Goal: Task Accomplishment & Management: Use online tool/utility

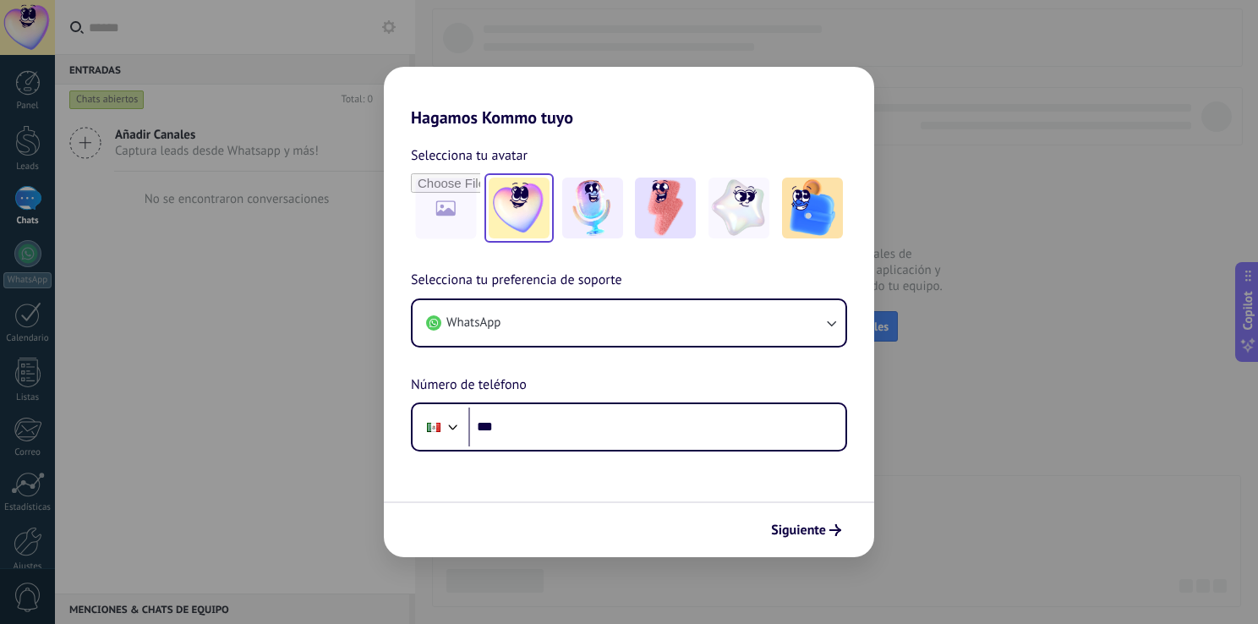
click at [536, 203] on img at bounding box center [519, 208] width 61 height 61
click at [845, 531] on button "Siguiente" at bounding box center [805, 530] width 85 height 29
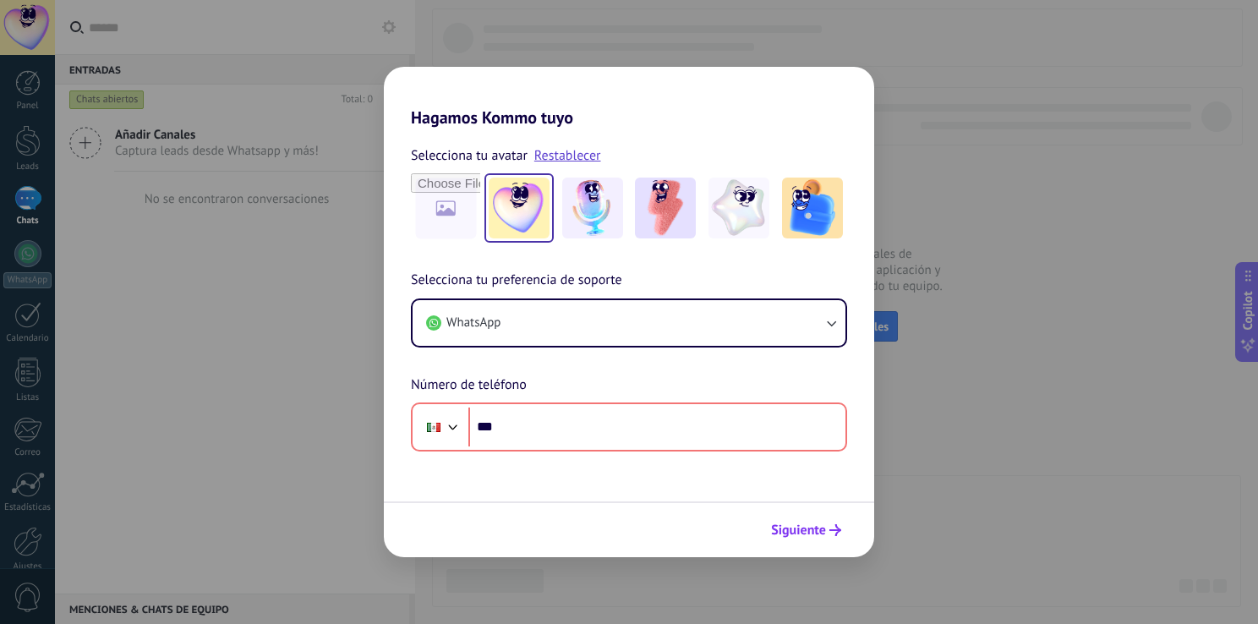
click at [832, 531] on icon "submit" at bounding box center [835, 530] width 12 height 12
click at [301, 380] on div "Hagamos Kommo tuyo Selecciona tu avatar Restablecer Selecciona tu preferencia d…" at bounding box center [629, 312] width 1258 height 624
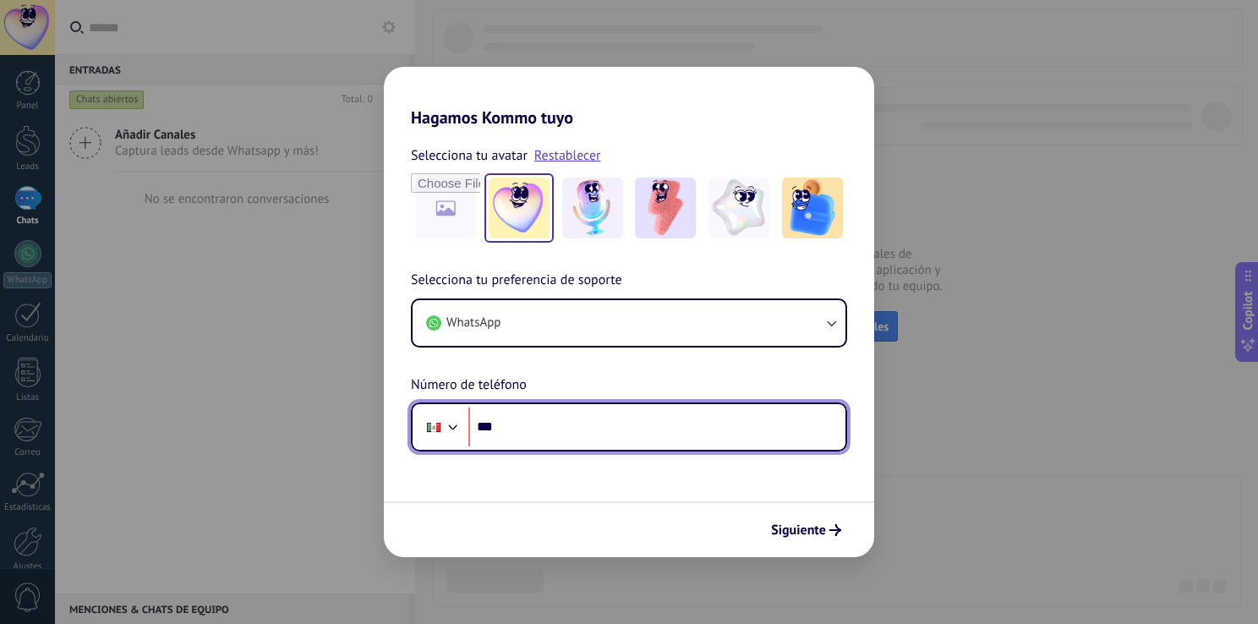
click at [525, 409] on input "***" at bounding box center [656, 427] width 377 height 39
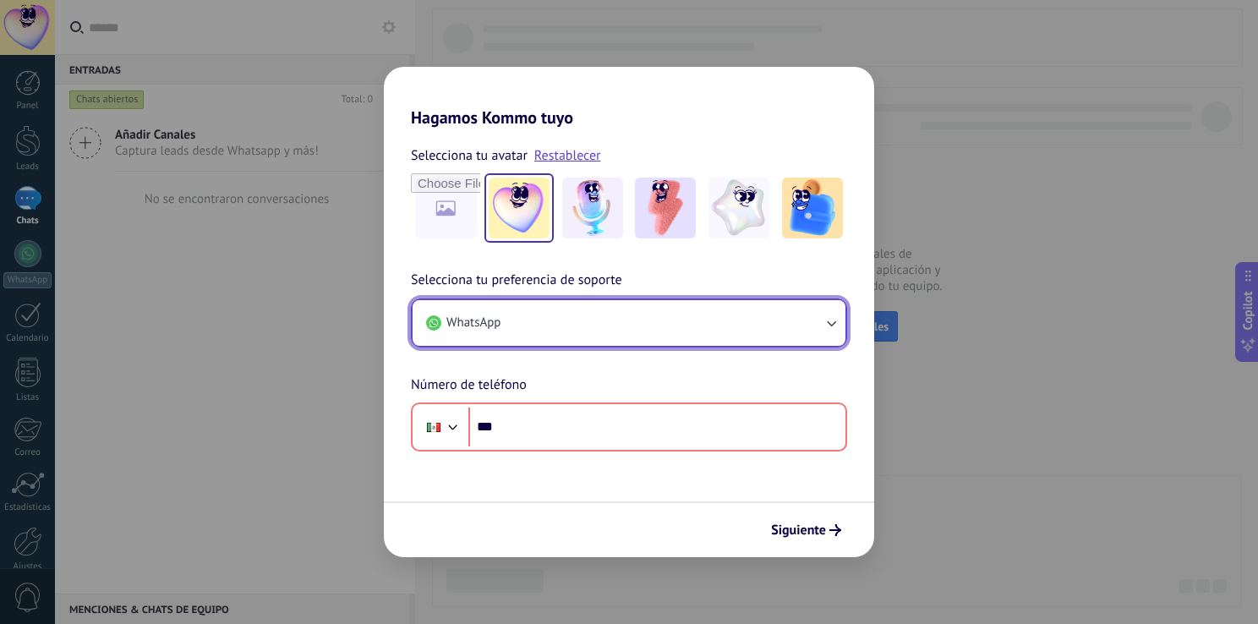
click at [827, 315] on icon "button" at bounding box center [831, 323] width 17 height 17
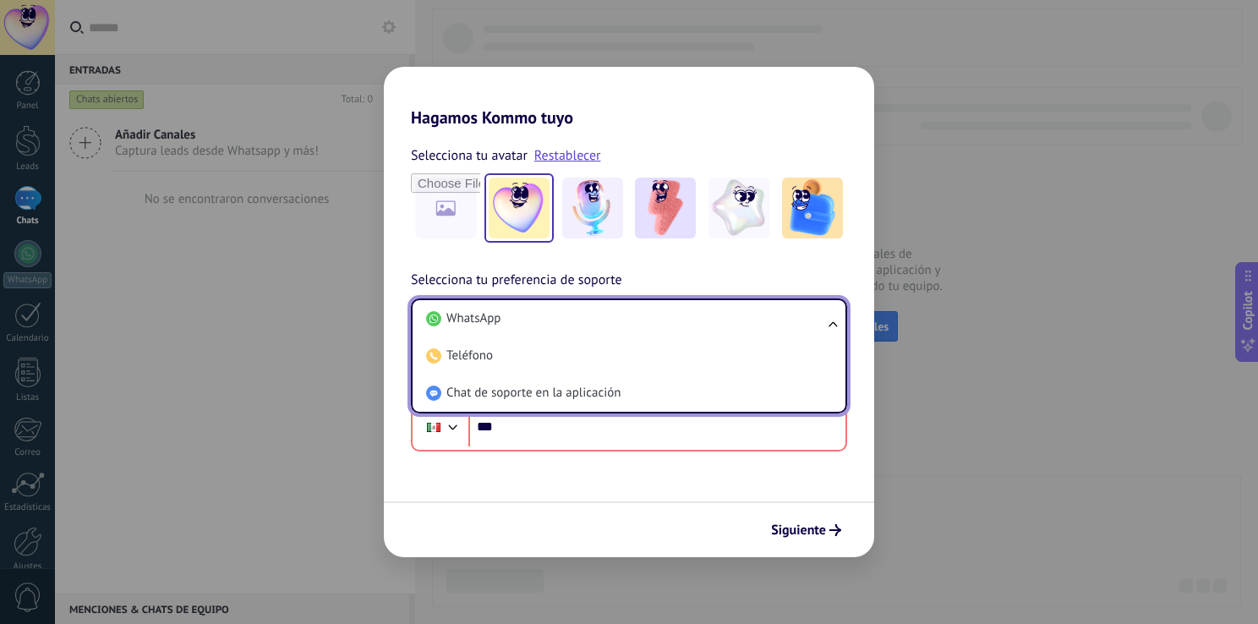
click at [864, 318] on div "Selecciona tu preferencia de soporte WhatsApp WhatsApp Teléfono Chat de soporte…" at bounding box center [629, 361] width 490 height 182
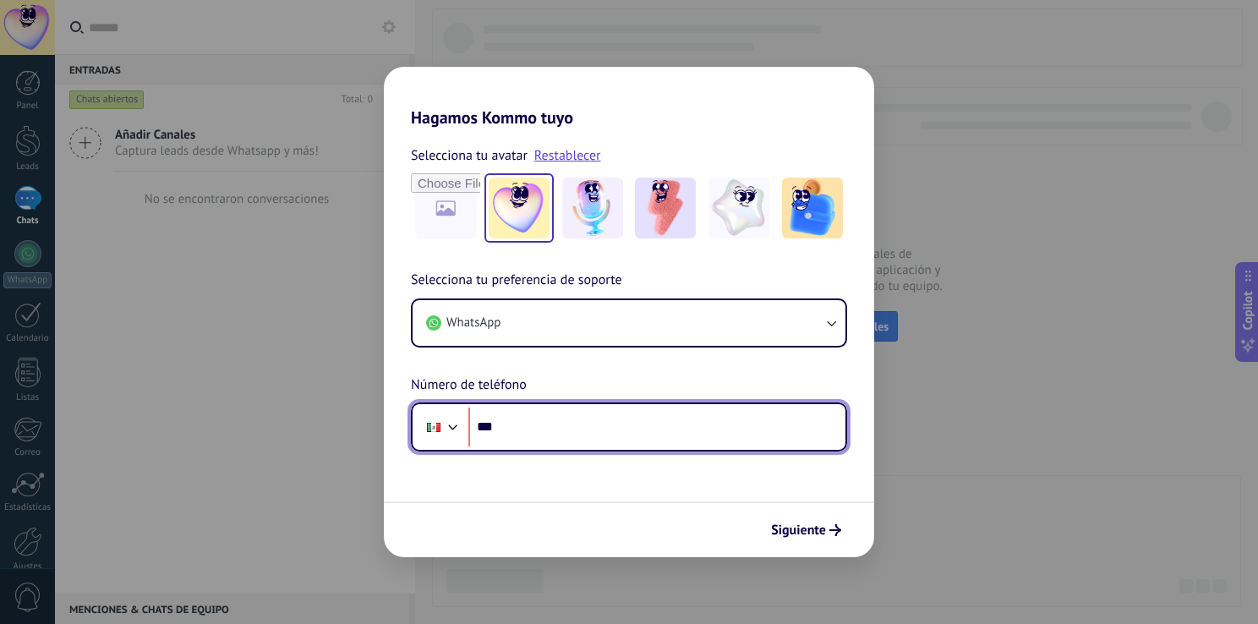
click at [700, 413] on input "***" at bounding box center [656, 427] width 377 height 39
click at [648, 419] on input "***" at bounding box center [656, 427] width 377 height 39
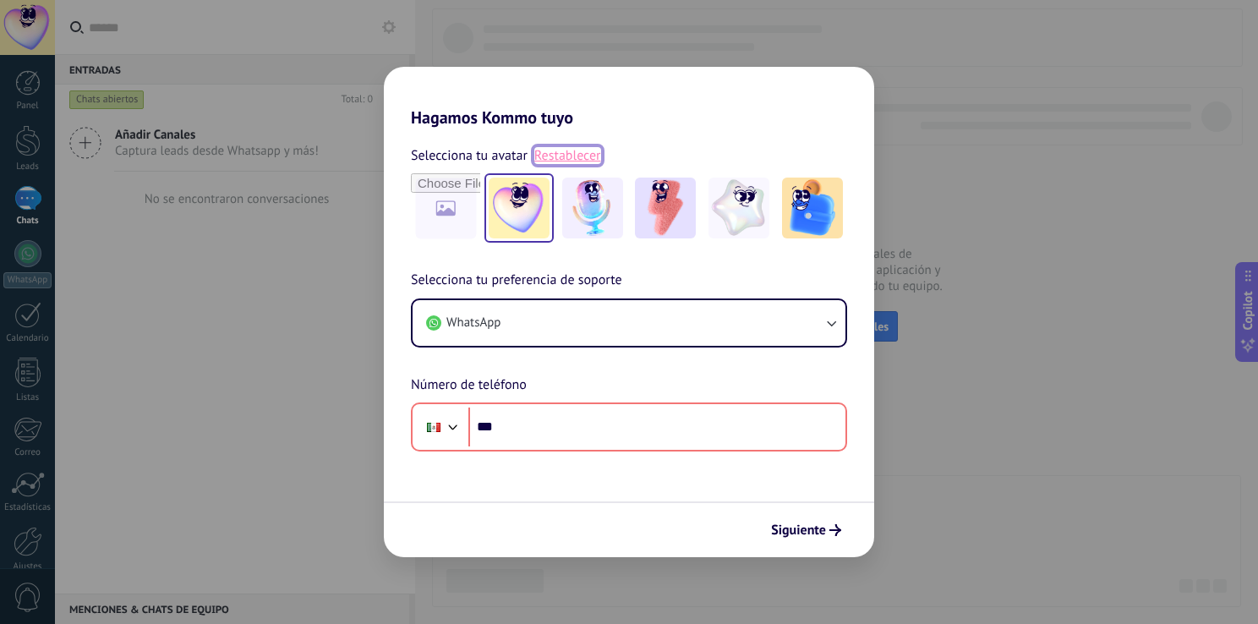
click at [567, 160] on link "Restablecer" at bounding box center [567, 155] width 67 height 17
click at [539, 183] on img at bounding box center [519, 208] width 61 height 61
click at [562, 167] on div "Selecciona tu avatar Restablecer" at bounding box center [629, 194] width 436 height 98
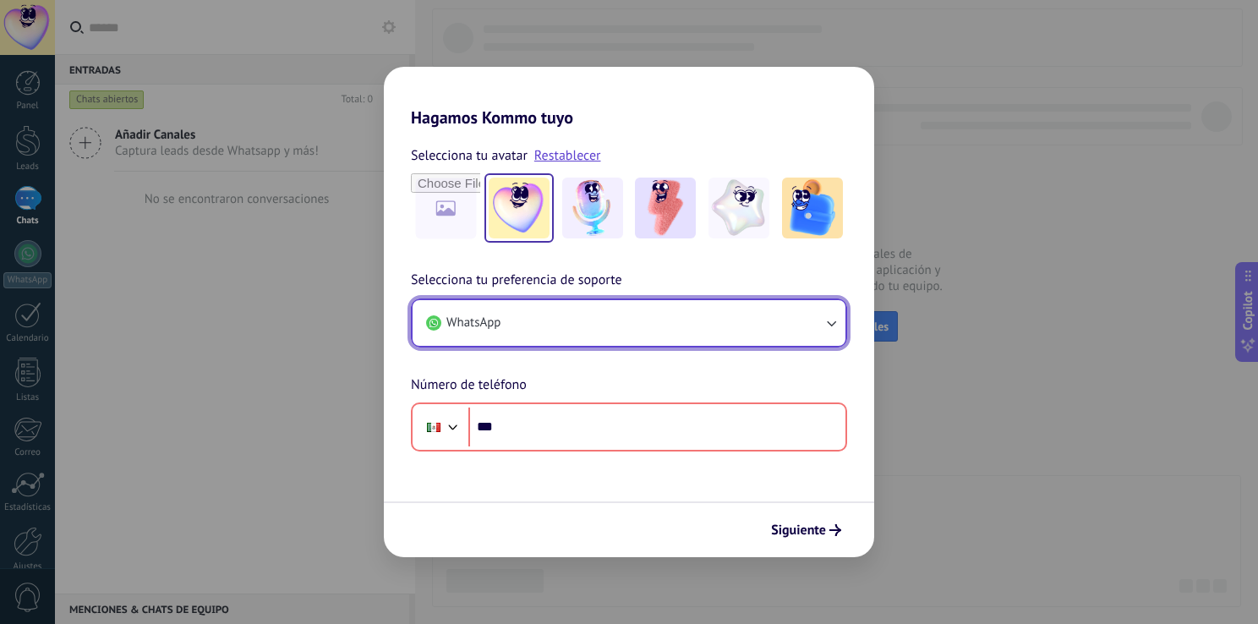
click at [811, 330] on button "WhatsApp" at bounding box center [629, 323] width 433 height 46
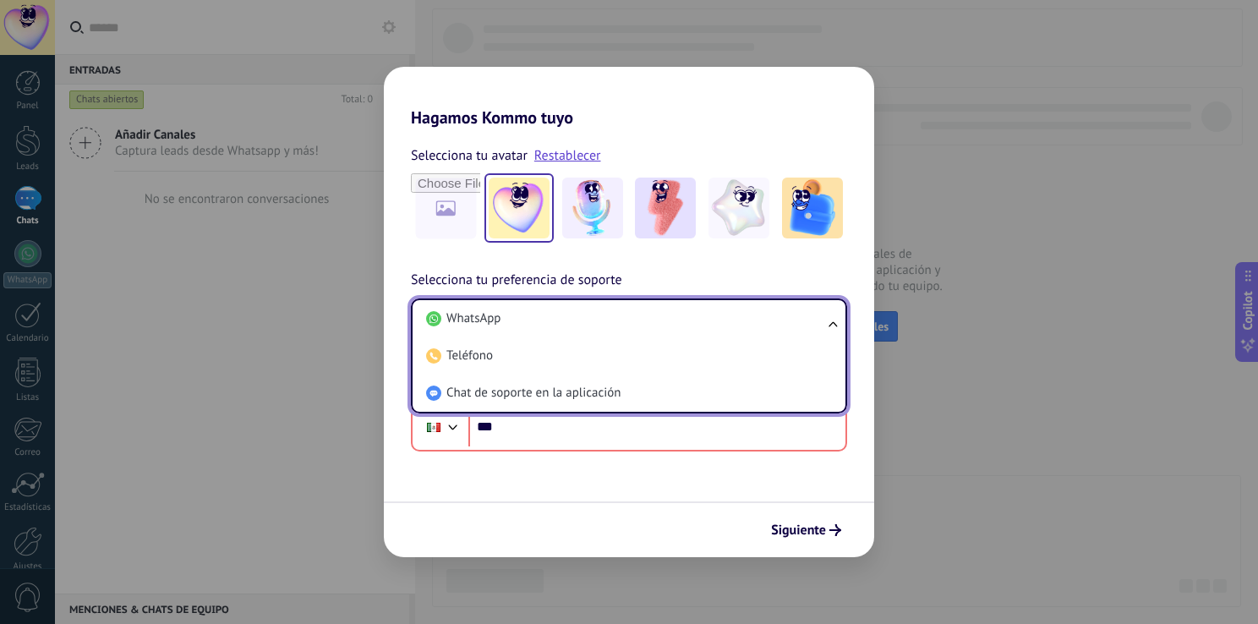
click at [757, 260] on div "Selecciona tu avatar Restablecer Selecciona tu preferencia de soporte WhatsApp …" at bounding box center [629, 290] width 490 height 324
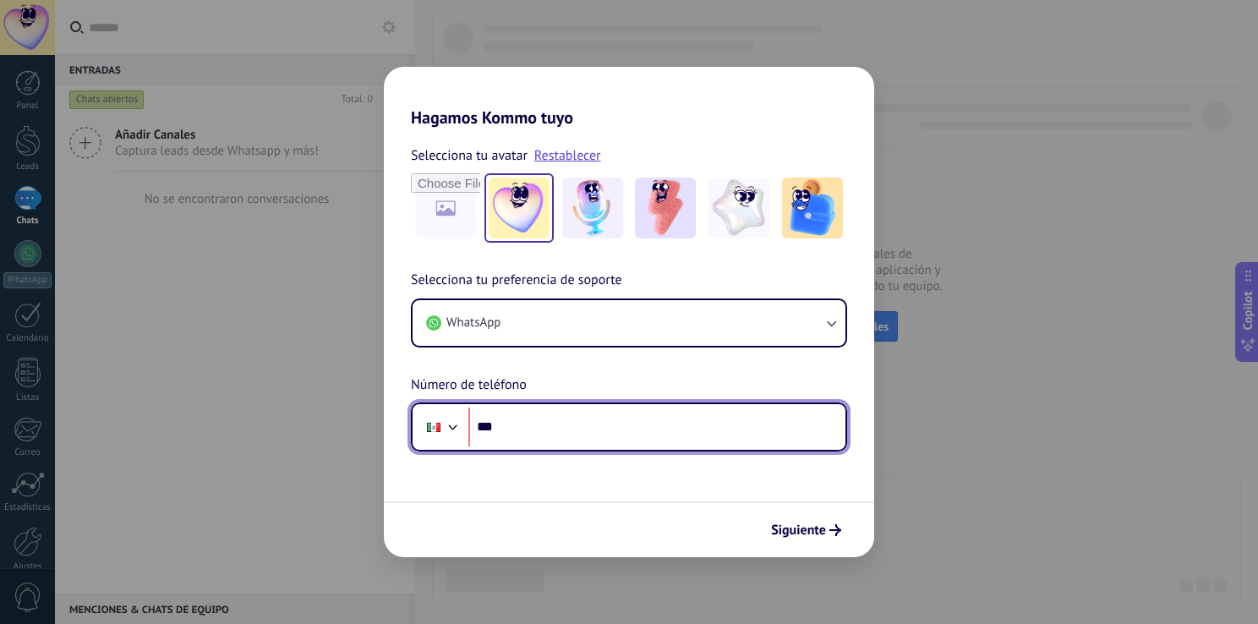
click at [580, 424] on input "***" at bounding box center [656, 427] width 377 height 39
type input "**"
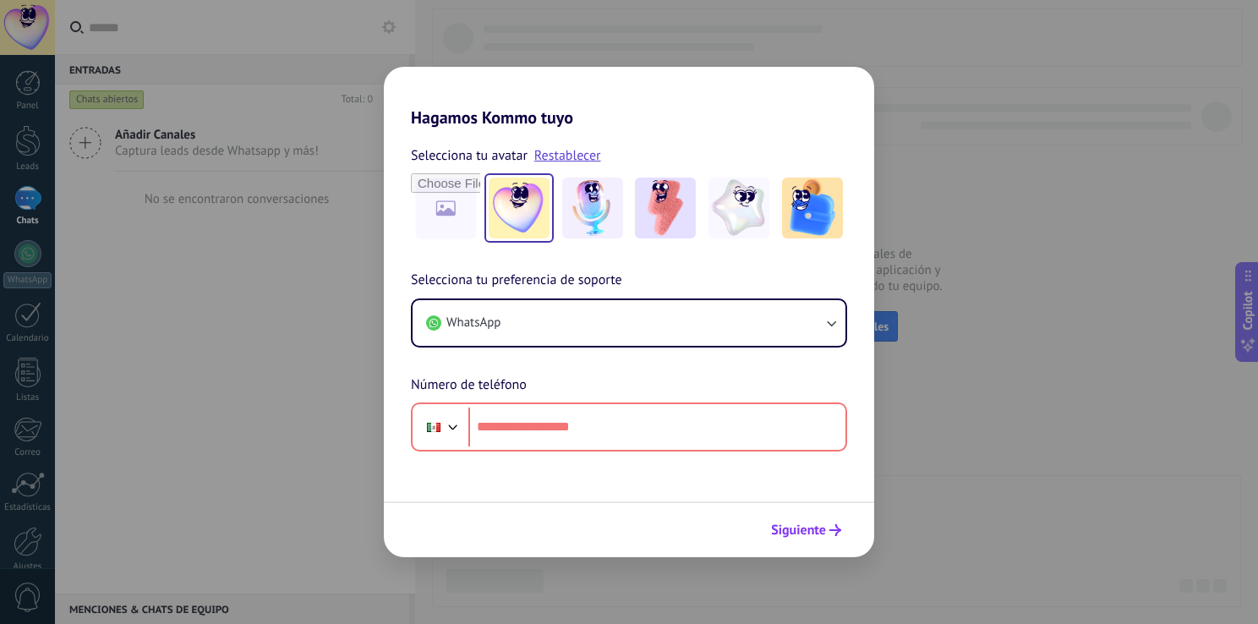
click at [837, 527] on use "submit" at bounding box center [835, 530] width 12 height 12
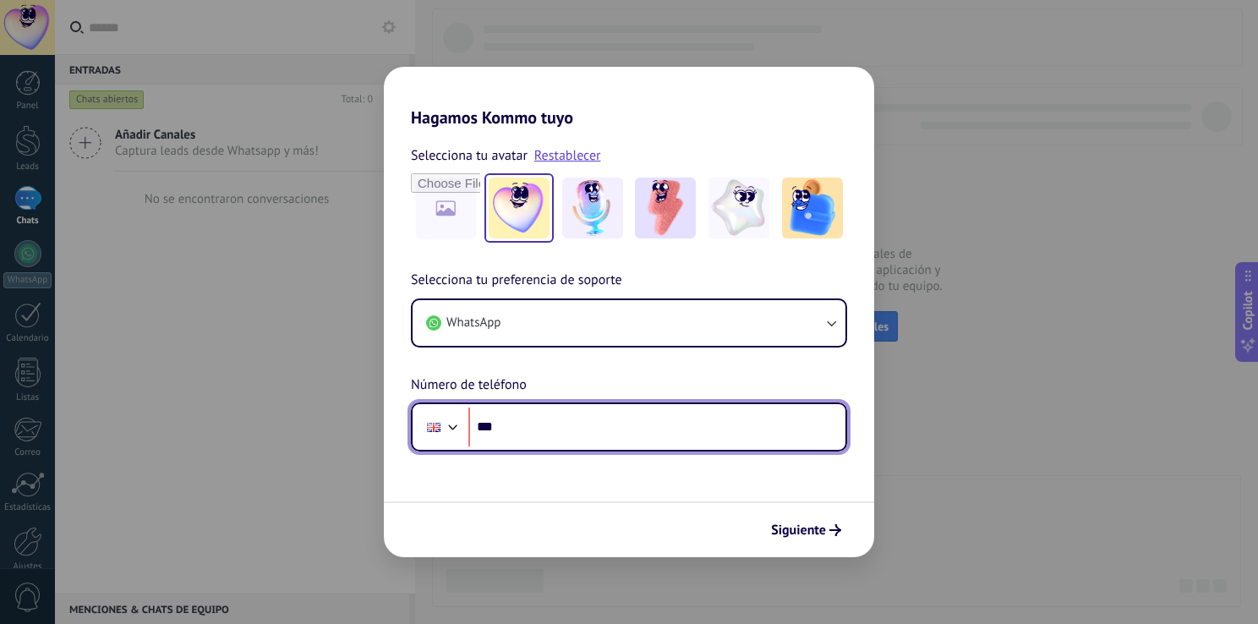
type input "**"
type input "**********"
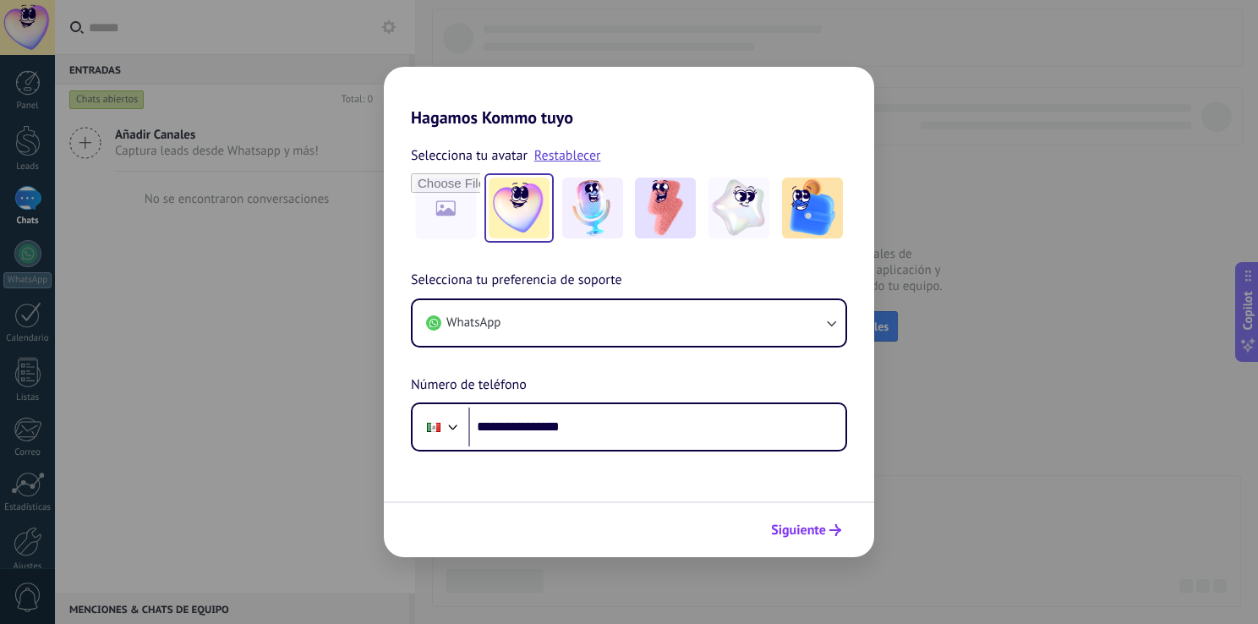
click at [813, 528] on span "Siguiente" at bounding box center [798, 530] width 55 height 12
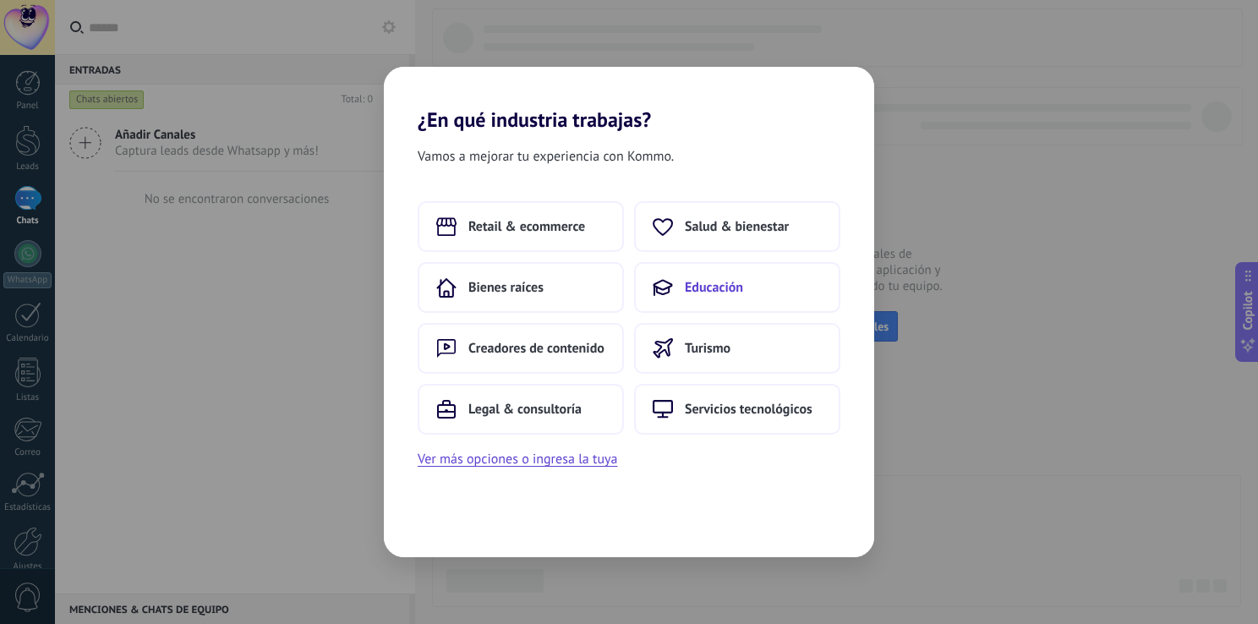
click at [696, 293] on span "Educación" at bounding box center [714, 287] width 58 height 17
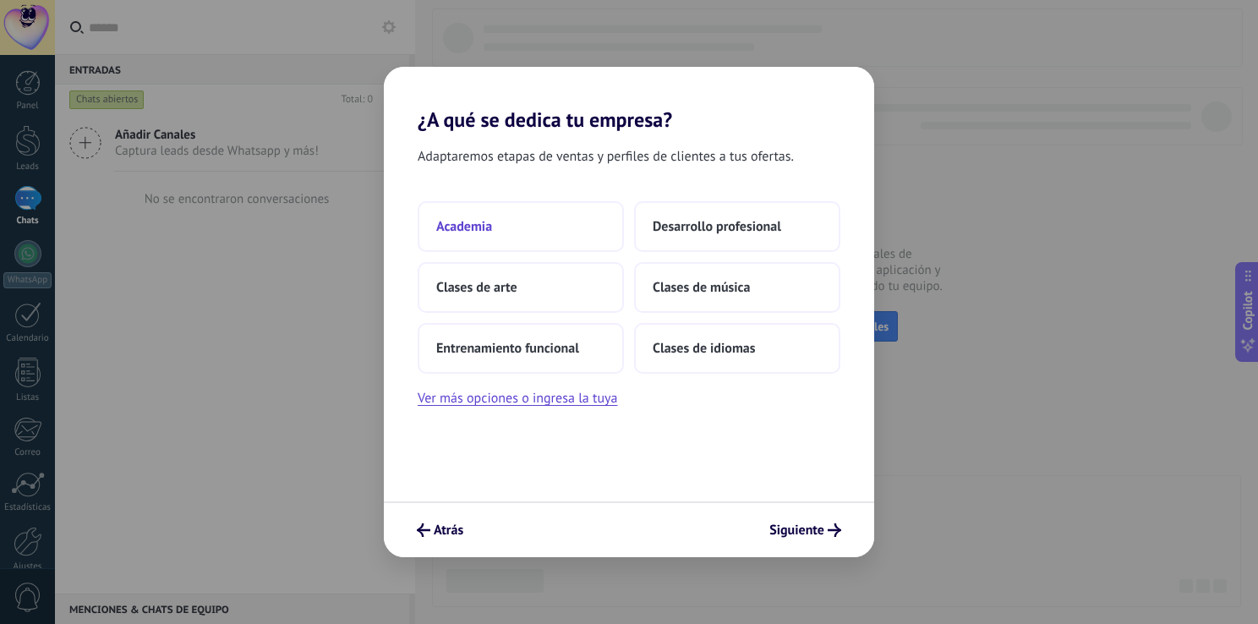
click at [517, 228] on button "Academia" at bounding box center [521, 226] width 206 height 51
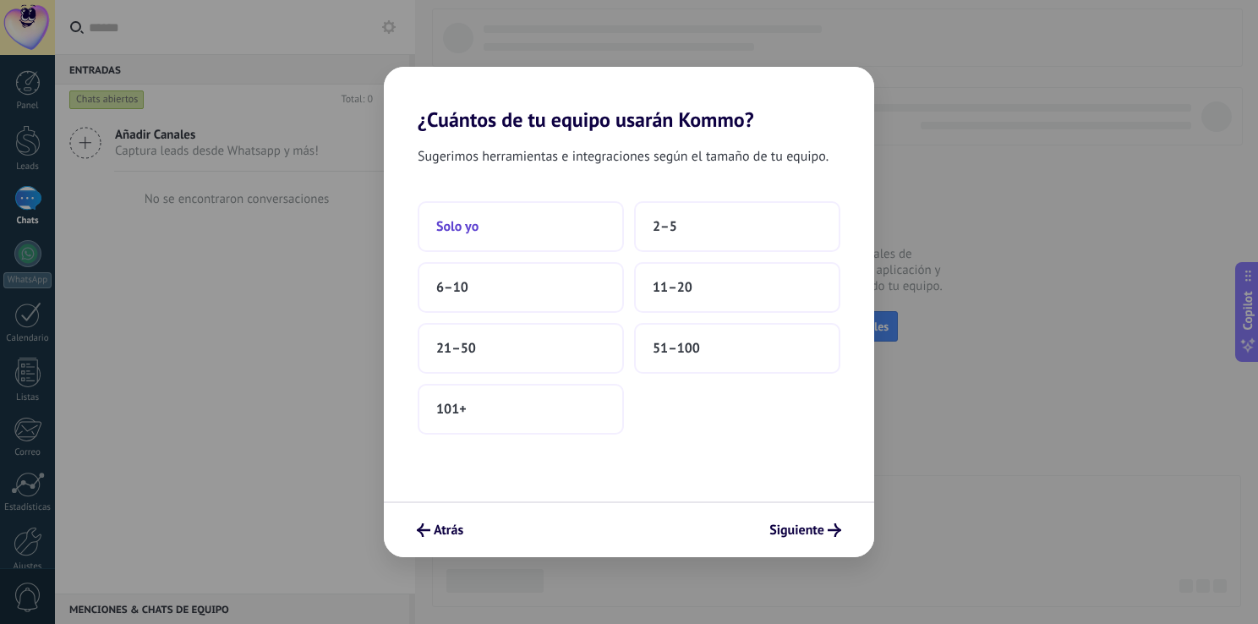
click at [591, 237] on button "Solo yo" at bounding box center [521, 226] width 206 height 51
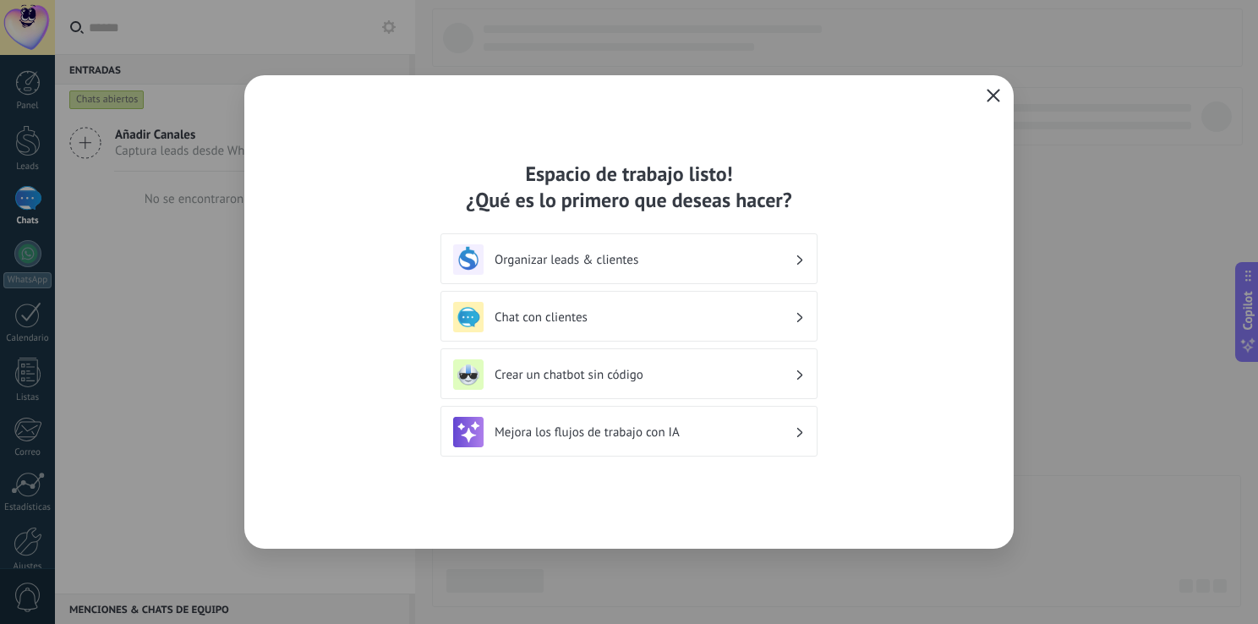
click at [992, 102] on span "button" at bounding box center [994, 96] width 14 height 15
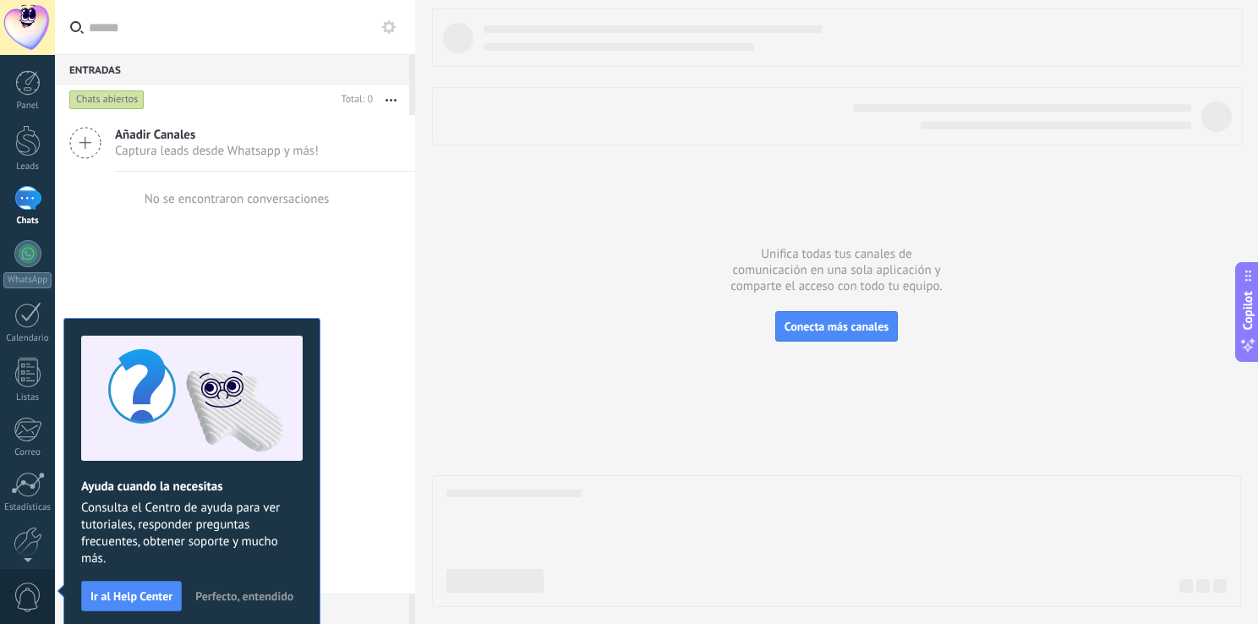
click at [25, 14] on div at bounding box center [27, 27] width 55 height 55
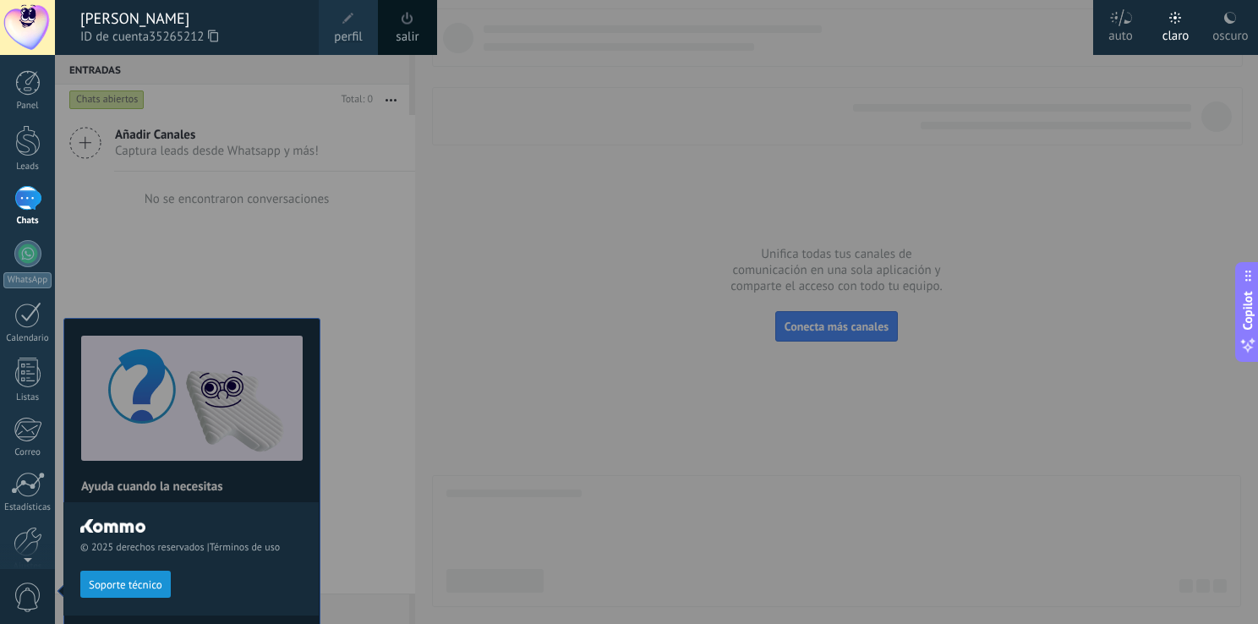
click at [1227, 22] on use at bounding box center [1230, 18] width 12 height 12
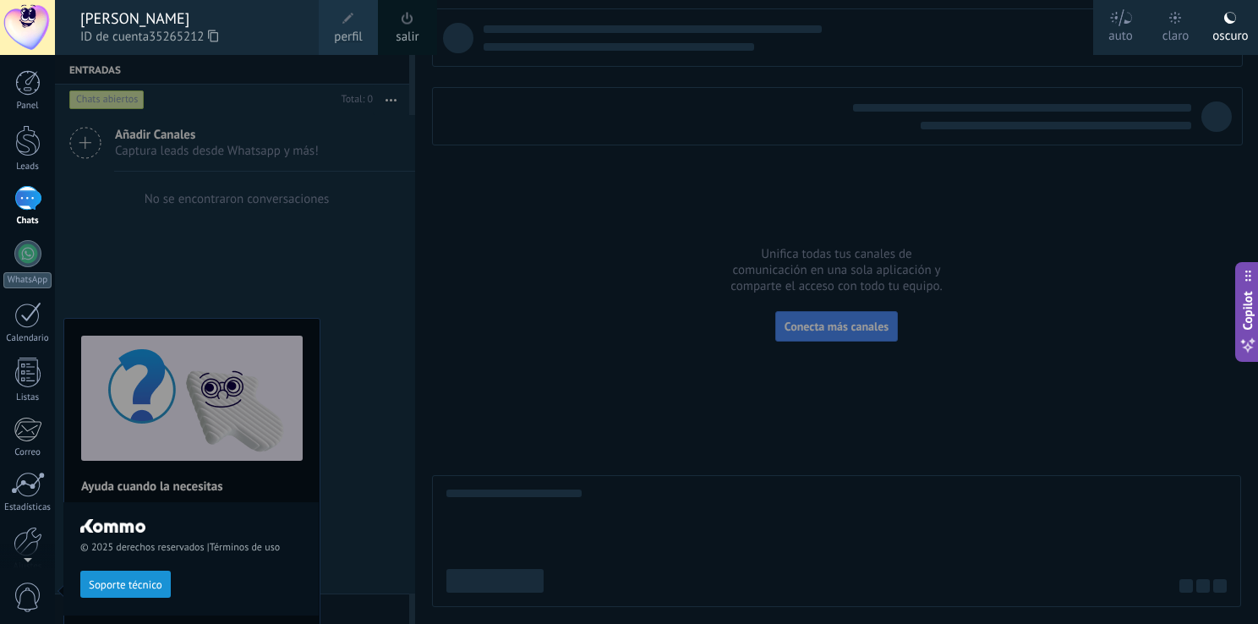
click at [588, 238] on div at bounding box center [684, 312] width 1258 height 624
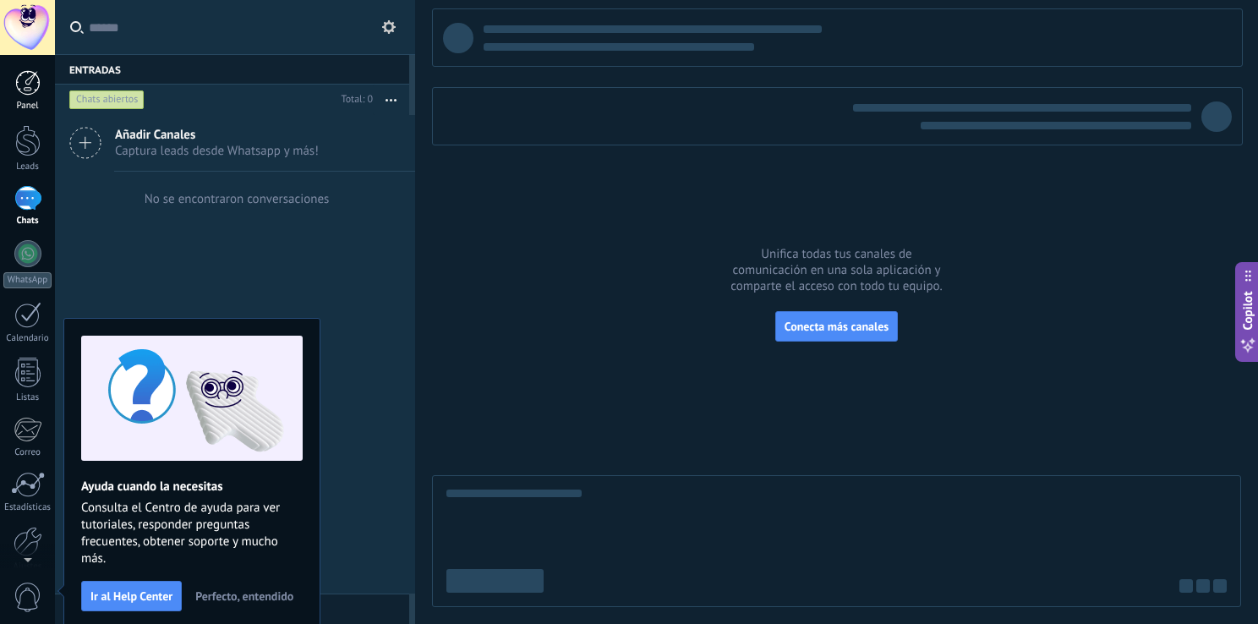
click at [25, 86] on div at bounding box center [27, 82] width 25 height 25
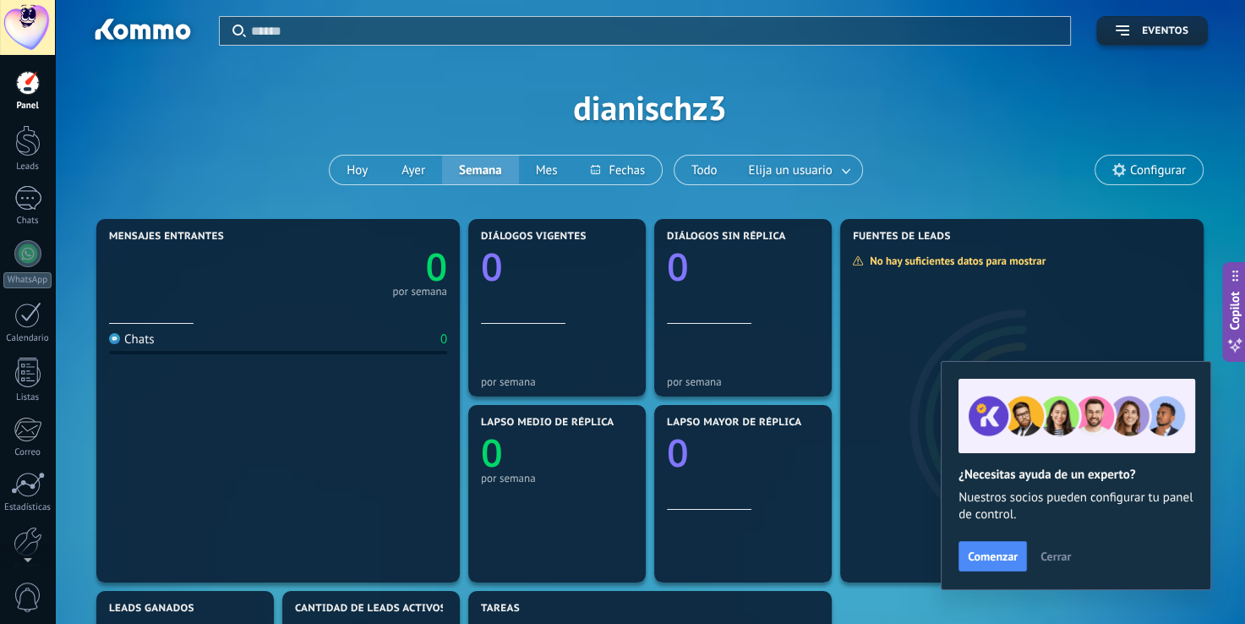
click at [1052, 560] on span "Cerrar" at bounding box center [1056, 556] width 30 height 12
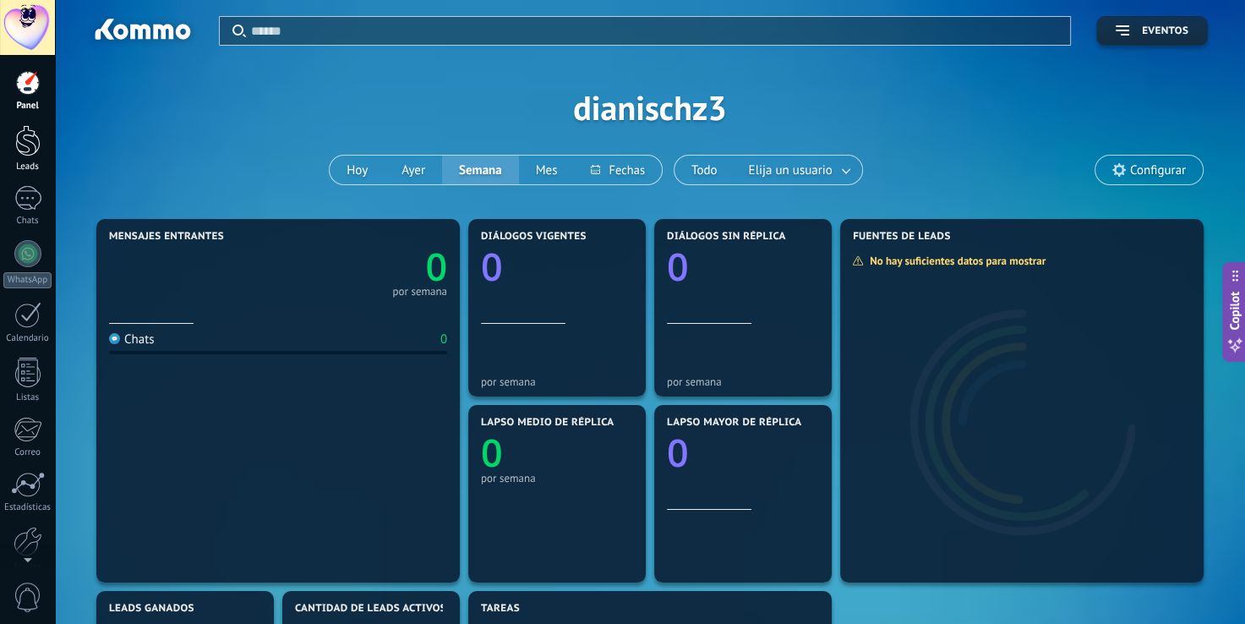
click at [27, 139] on div at bounding box center [27, 140] width 25 height 31
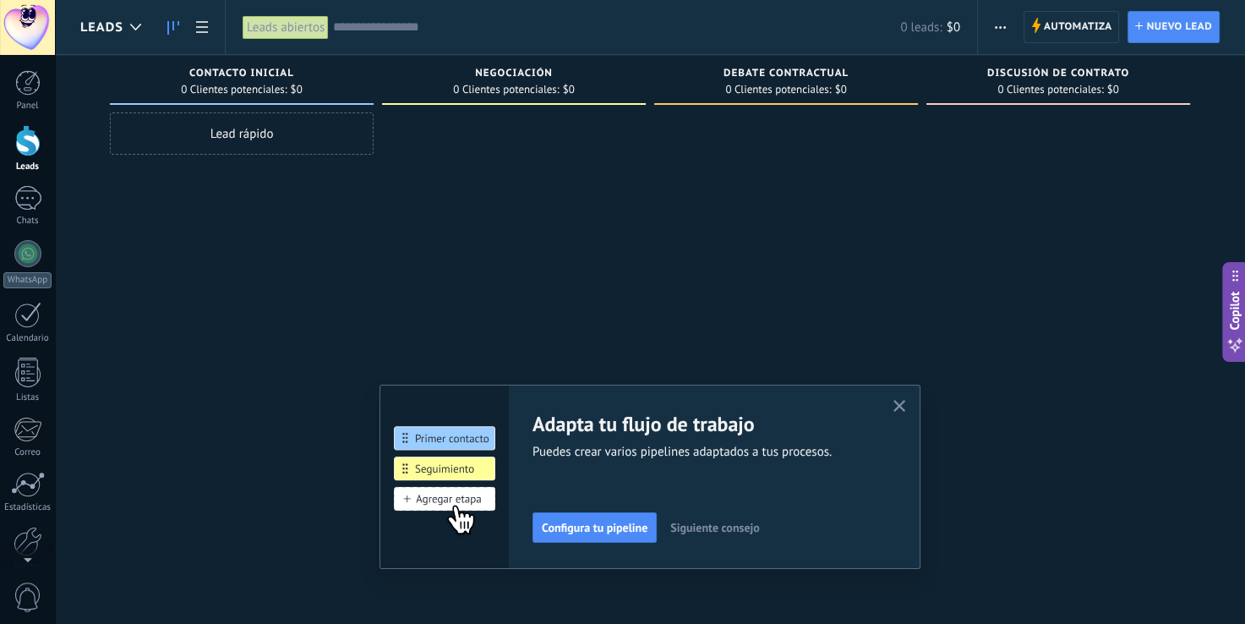
click at [906, 404] on use "button" at bounding box center [900, 406] width 13 height 13
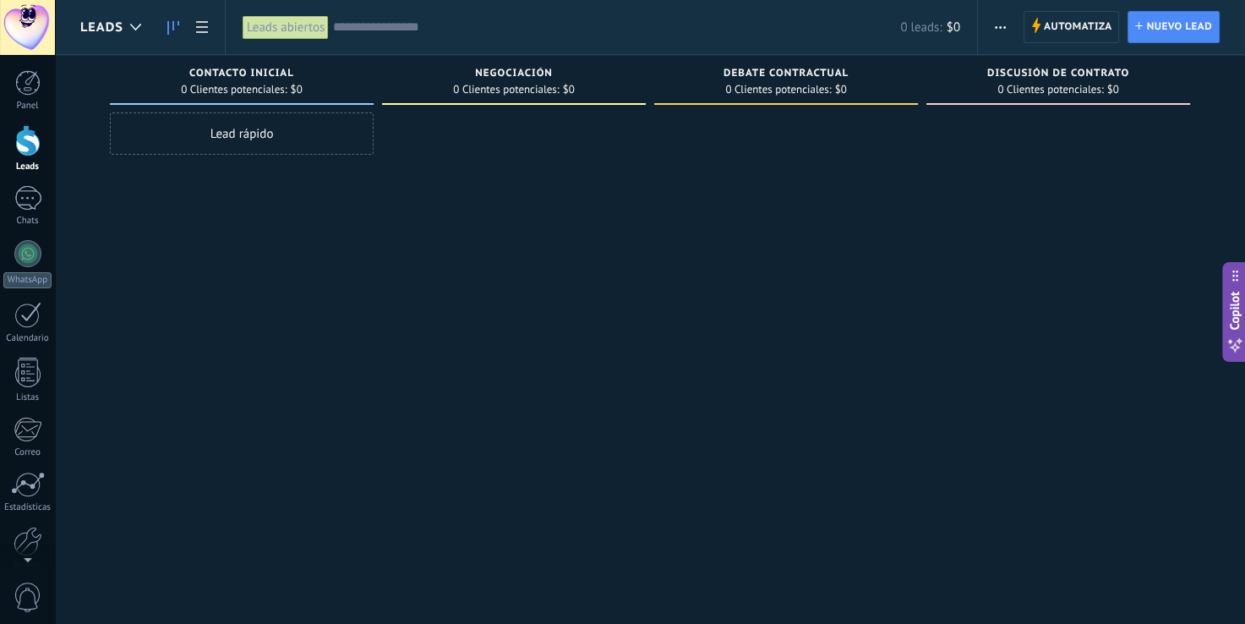
click at [1005, 26] on use "button" at bounding box center [1000, 27] width 11 height 3
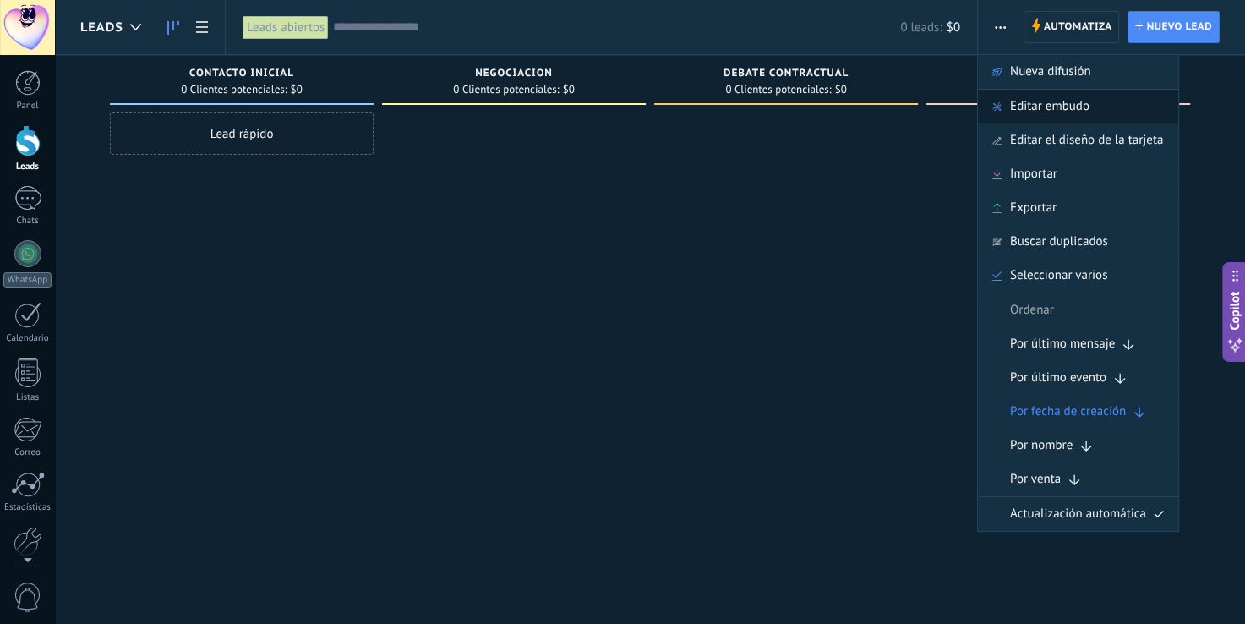
click at [1052, 107] on span "Editar embudo" at bounding box center [1049, 107] width 79 height 34
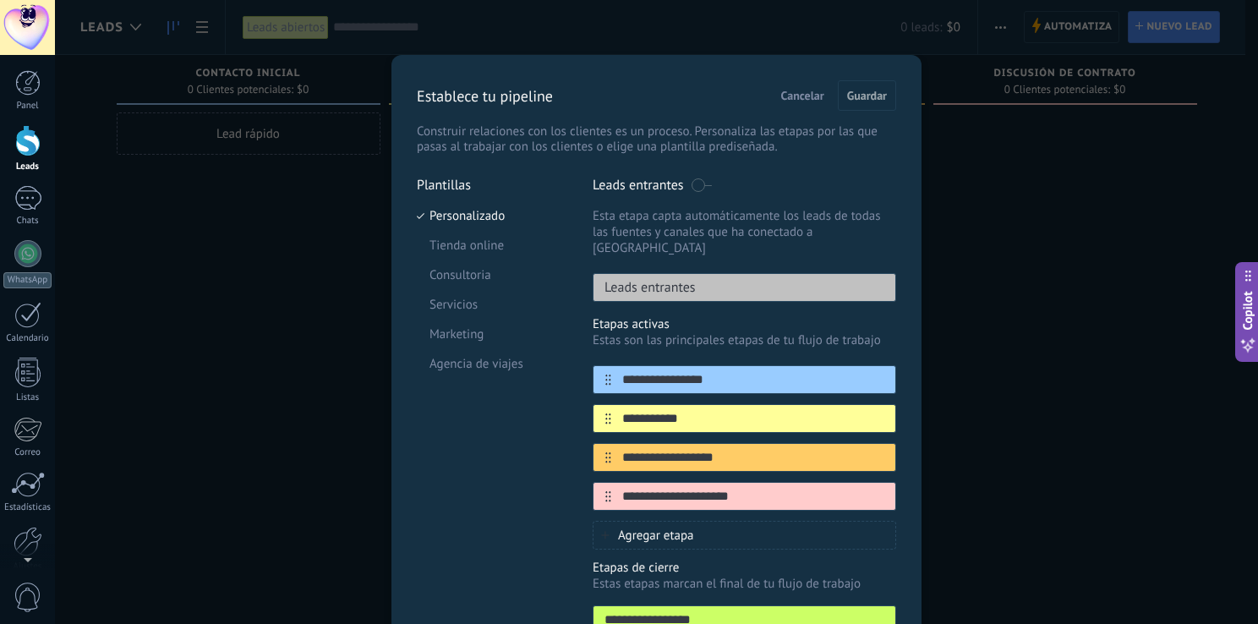
click at [804, 93] on span "Cancelar" at bounding box center [802, 96] width 43 height 12
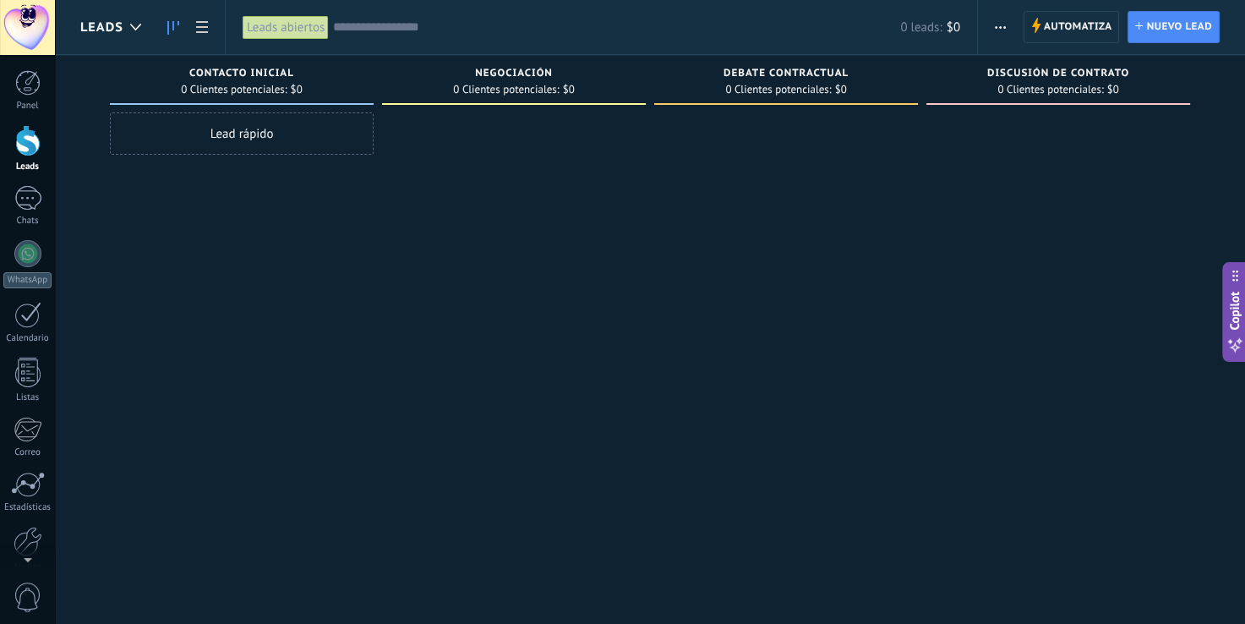
click at [997, 22] on span "button" at bounding box center [1000, 27] width 11 height 32
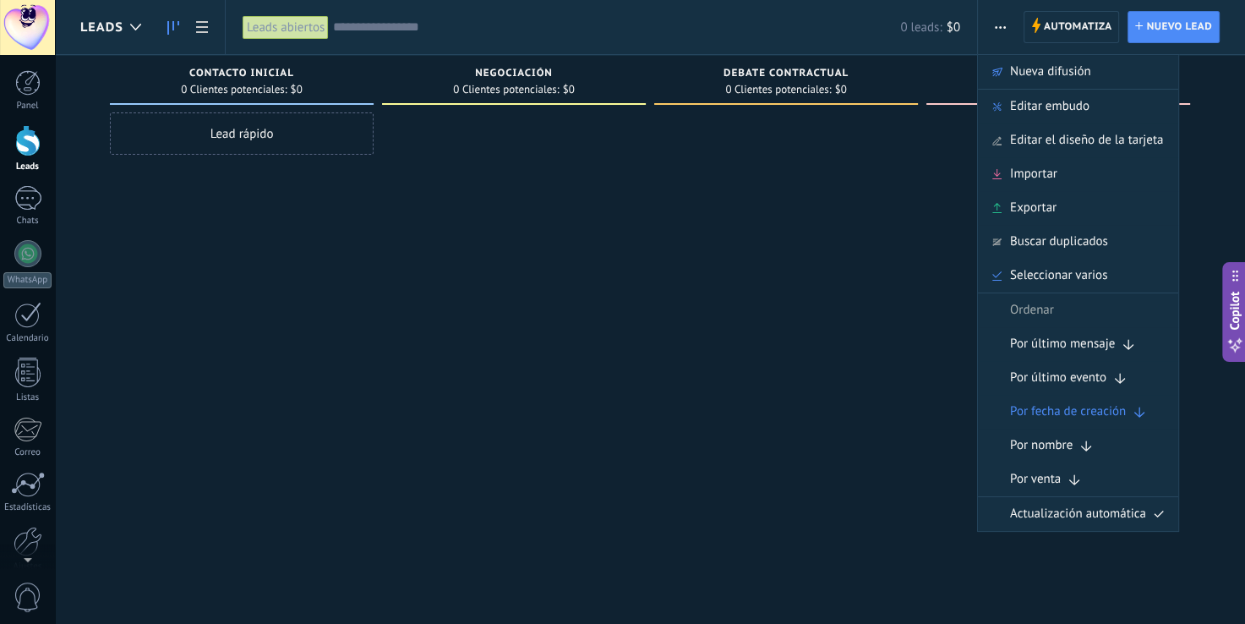
click at [784, 501] on div at bounding box center [786, 313] width 264 height 403
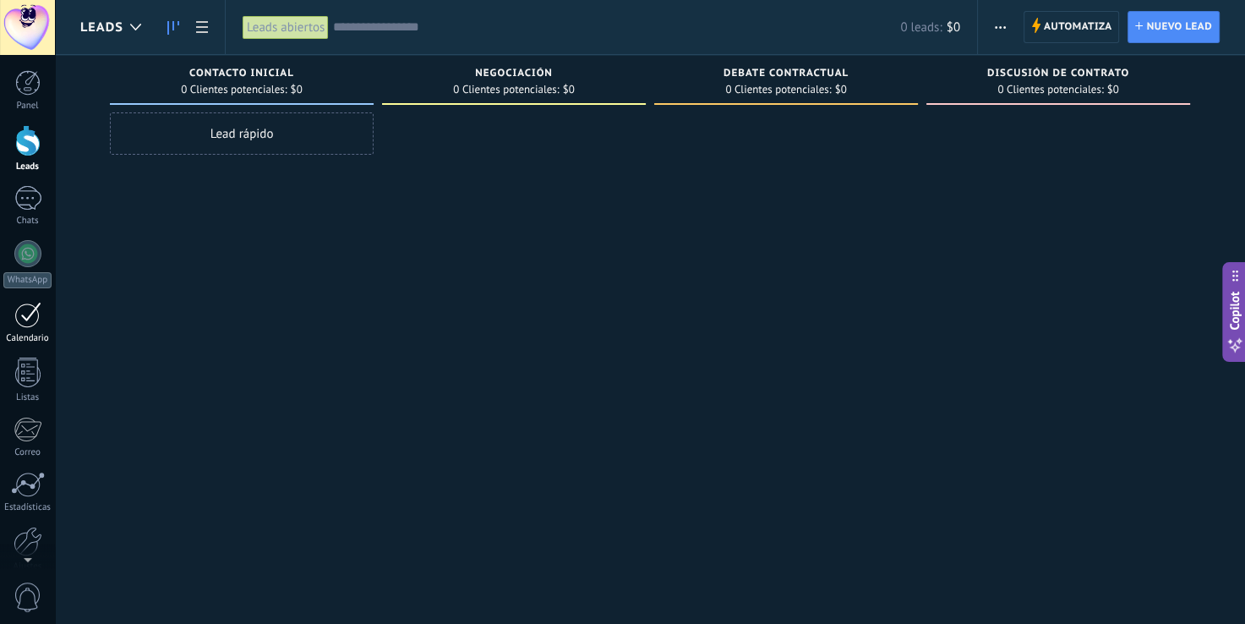
click at [22, 315] on div at bounding box center [27, 315] width 27 height 26
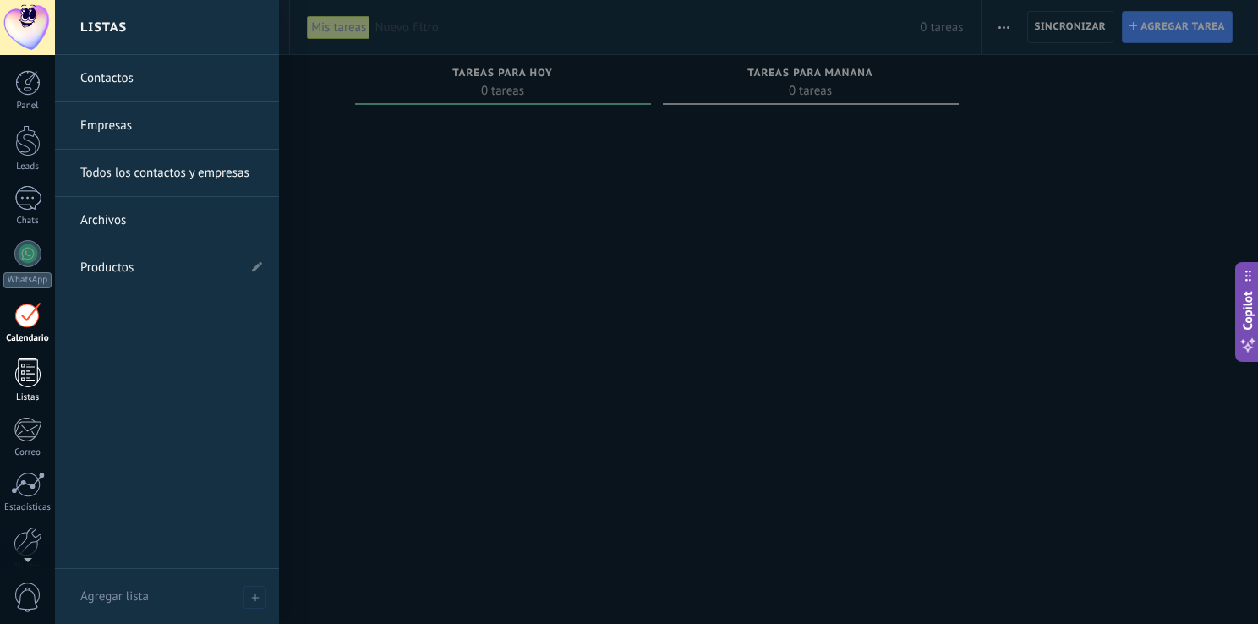
click at [27, 366] on div at bounding box center [27, 373] width 25 height 30
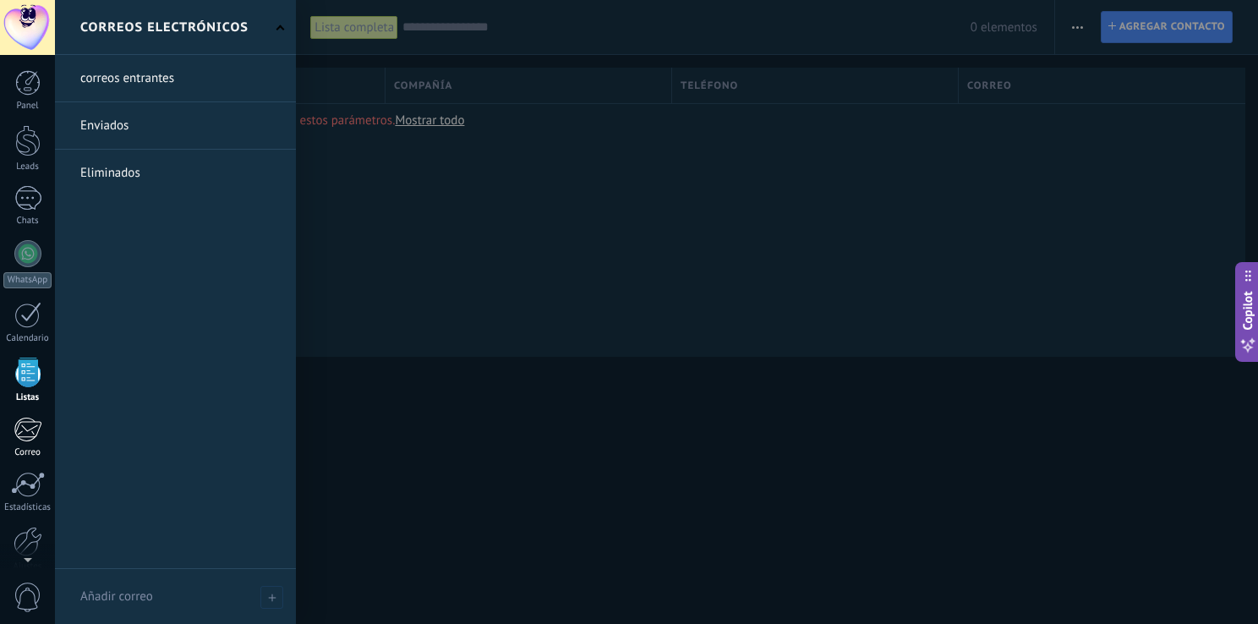
click at [24, 430] on div at bounding box center [28, 429] width 28 height 25
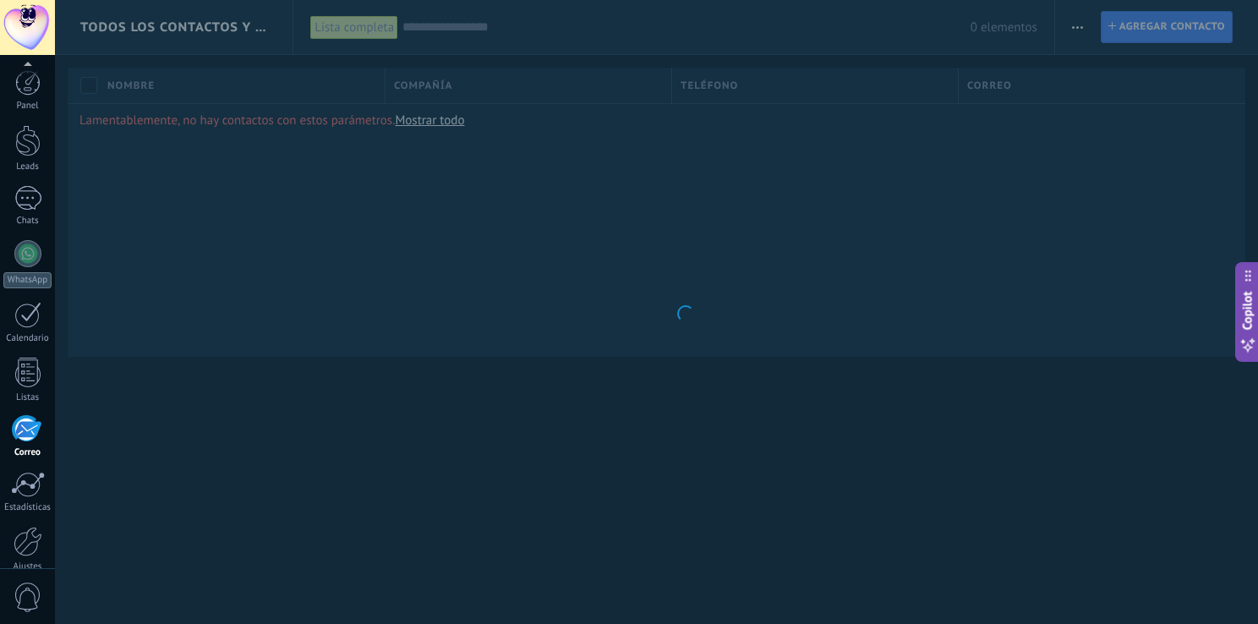
scroll to position [78, 0]
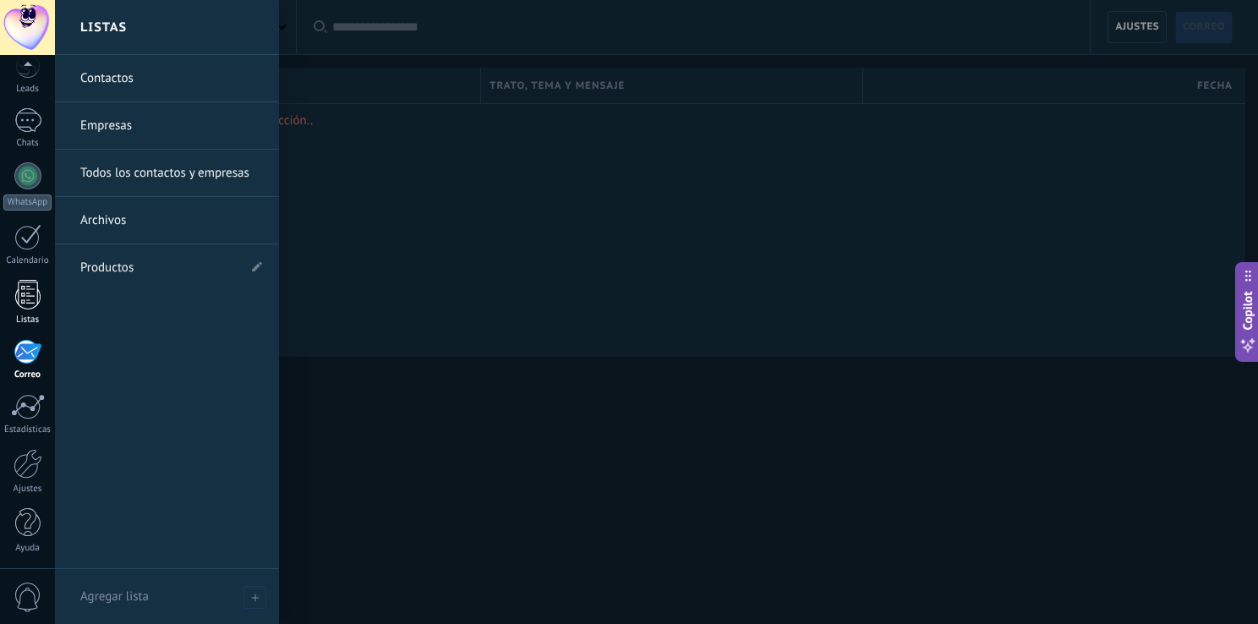
click at [27, 292] on div at bounding box center [27, 295] width 25 height 30
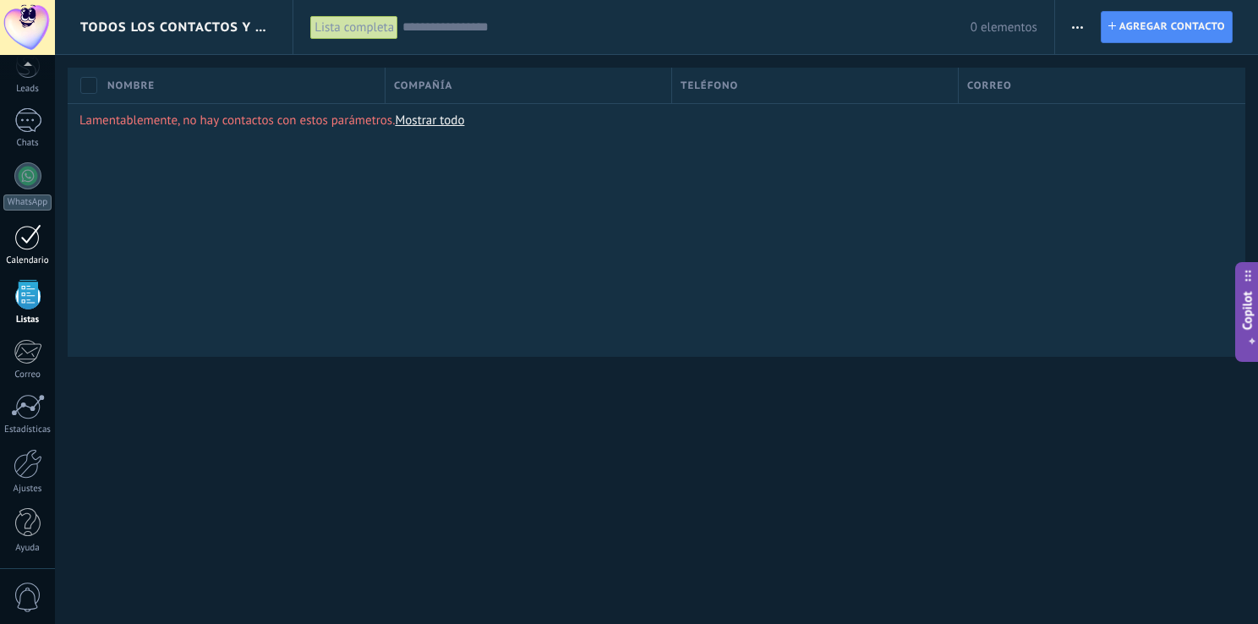
click at [27, 235] on div at bounding box center [27, 237] width 27 height 26
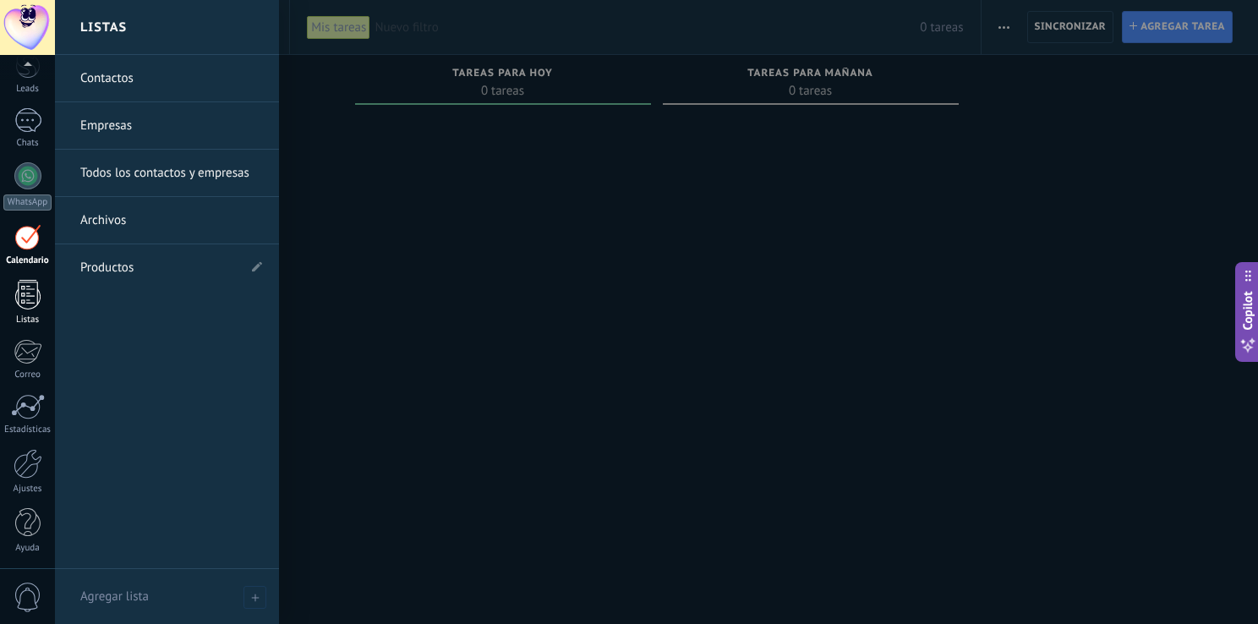
click at [27, 291] on div at bounding box center [27, 295] width 25 height 30
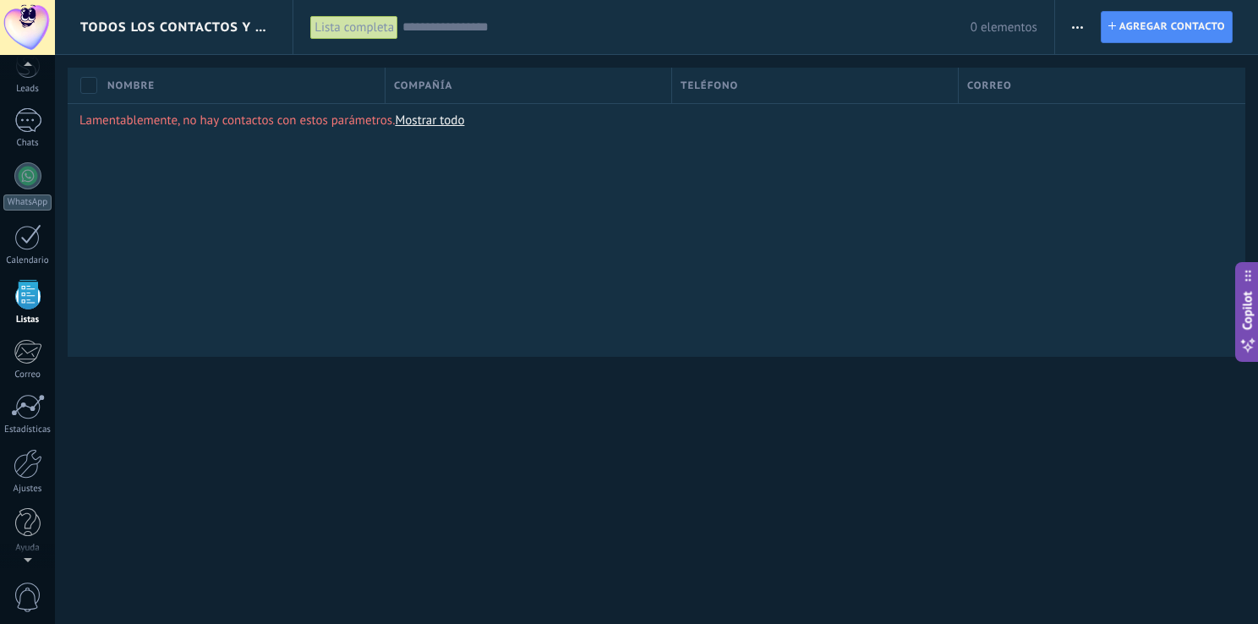
scroll to position [43, 0]
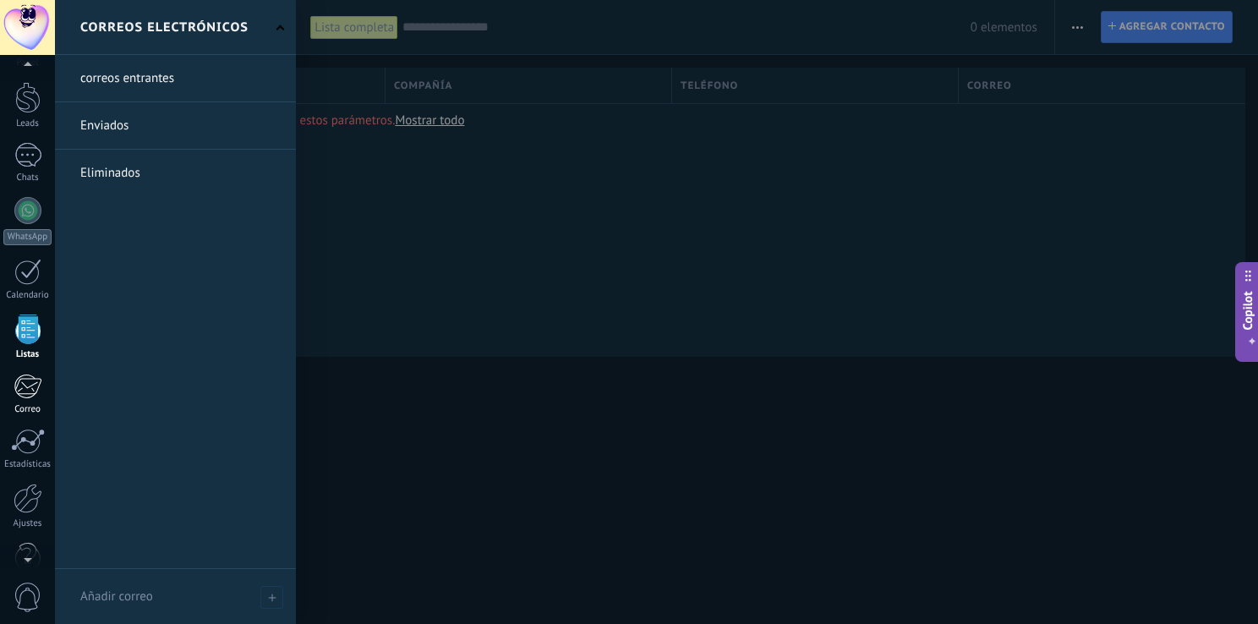
click at [24, 385] on div at bounding box center [28, 386] width 28 height 25
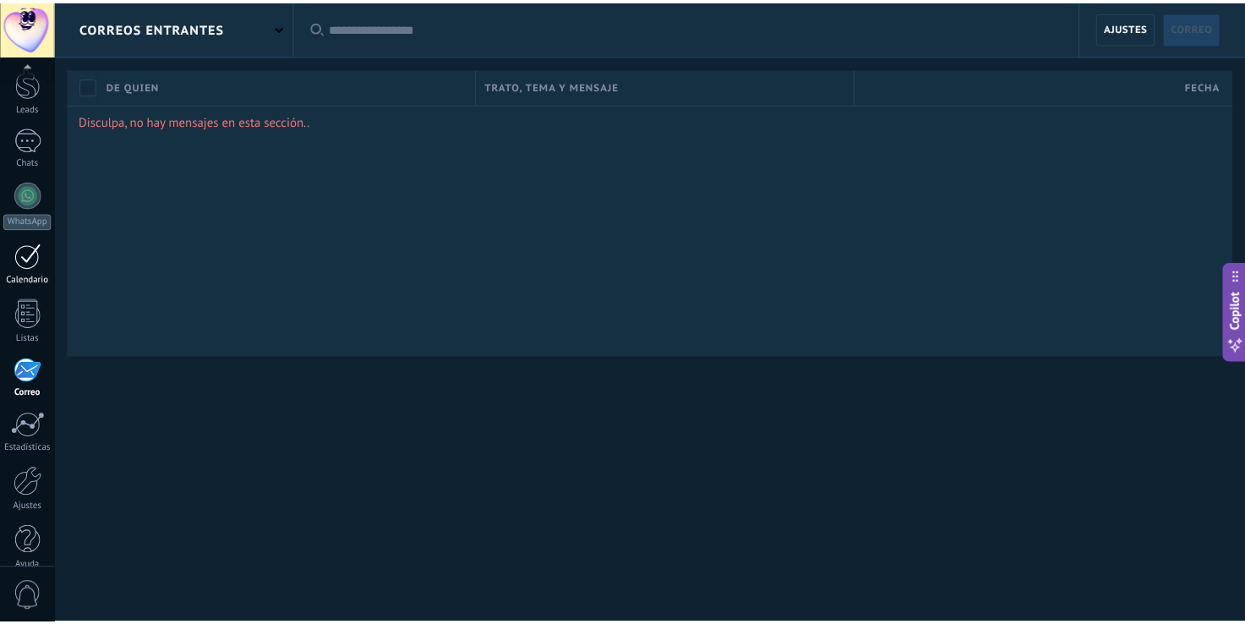
scroll to position [78, 0]
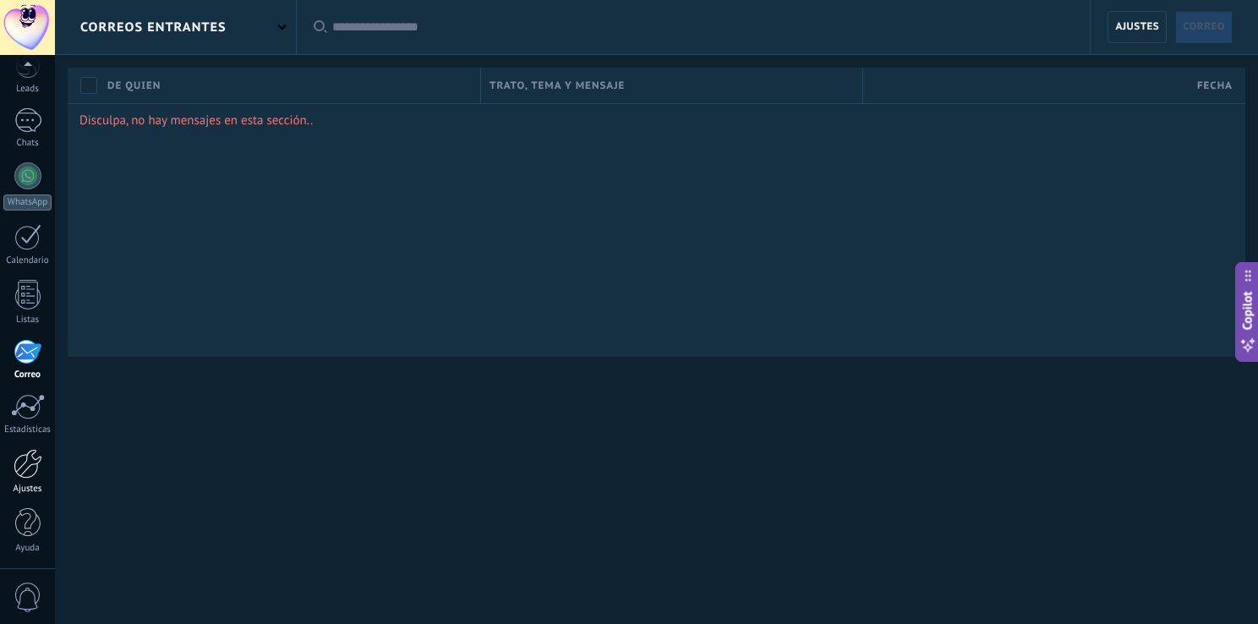
click at [36, 465] on div at bounding box center [28, 464] width 29 height 30
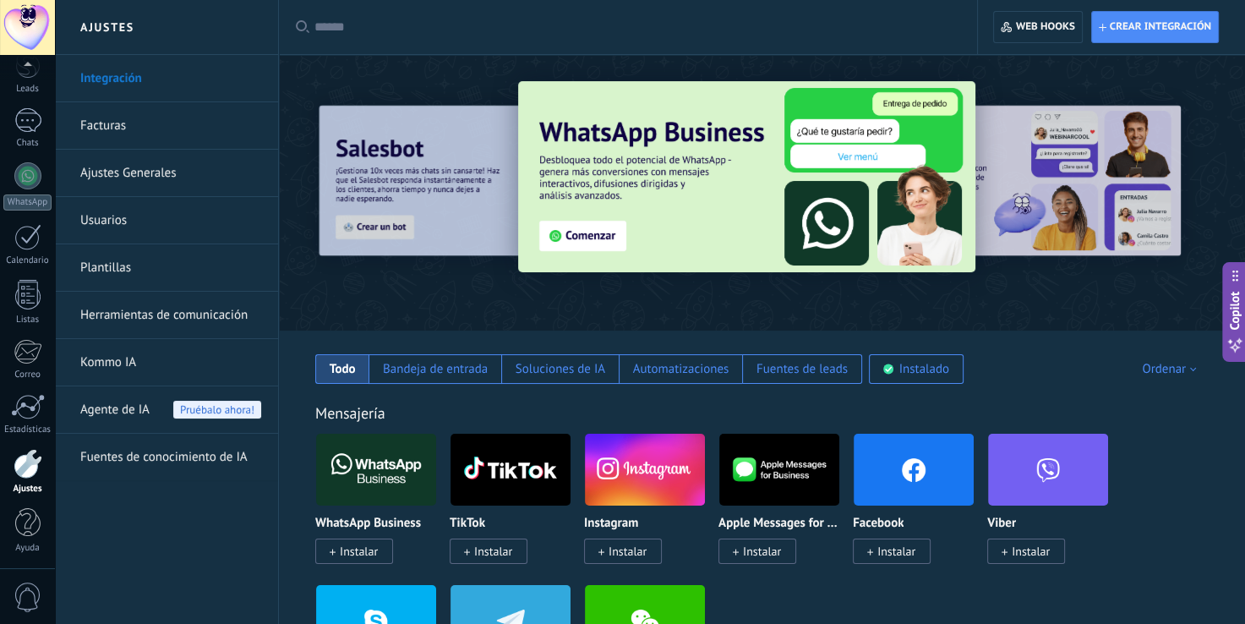
click at [352, 30] on input "text" at bounding box center [634, 28] width 639 height 18
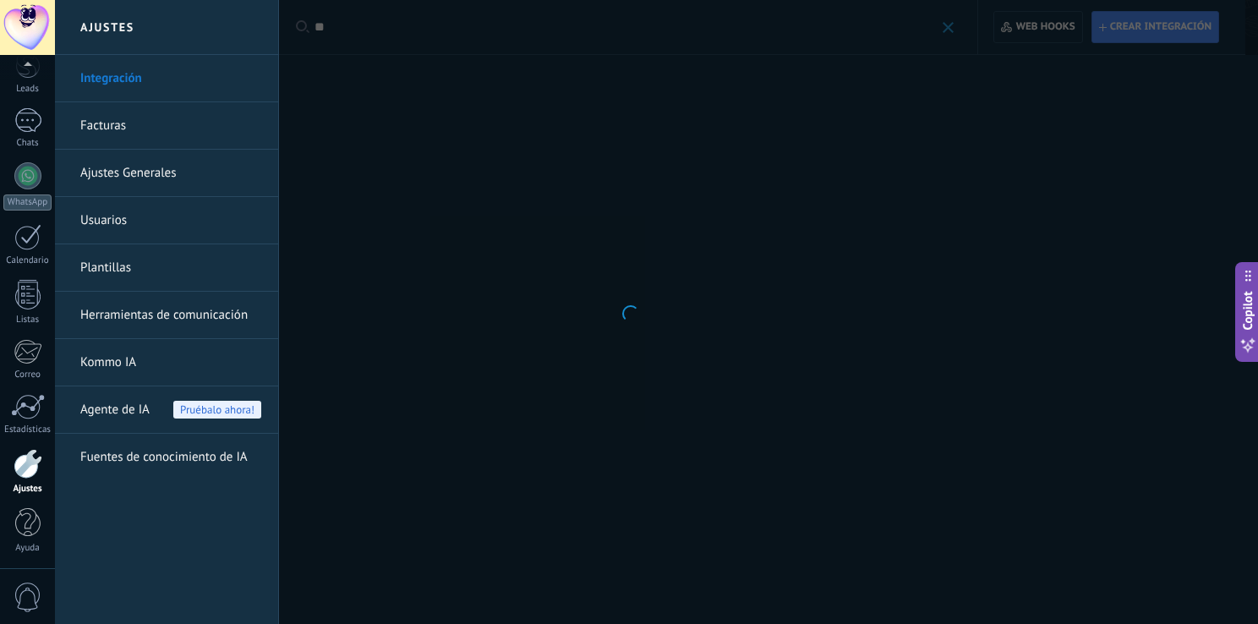
type input "*"
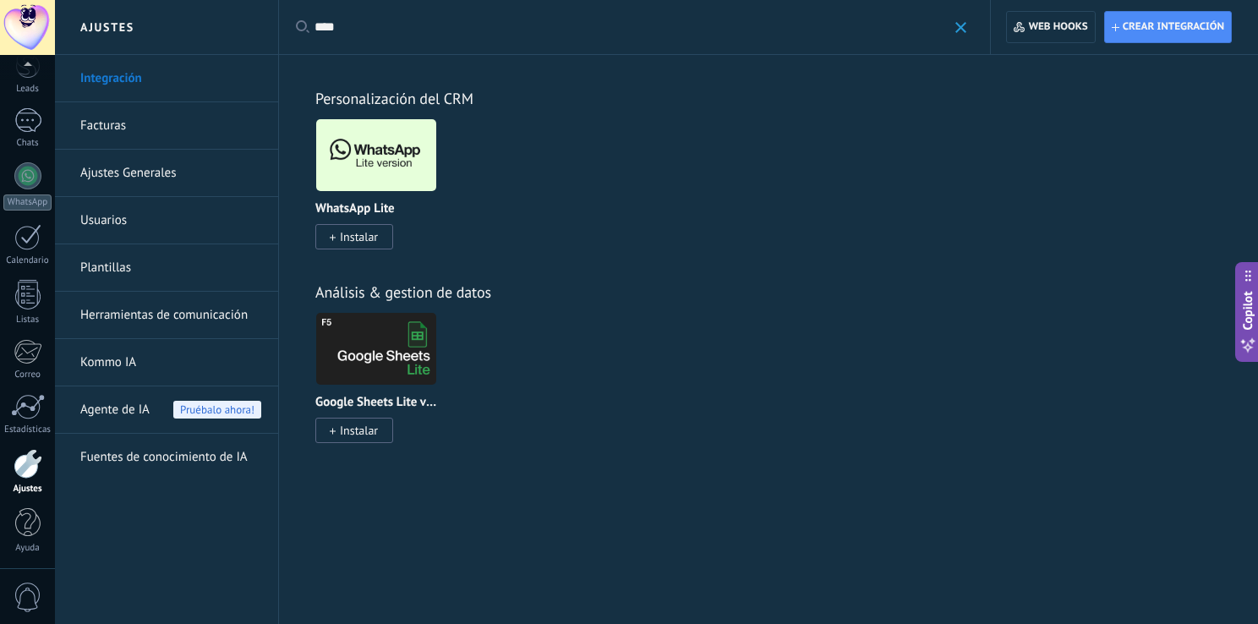
type input "****"
click at [342, 238] on span "Instalar" at bounding box center [359, 236] width 38 height 15
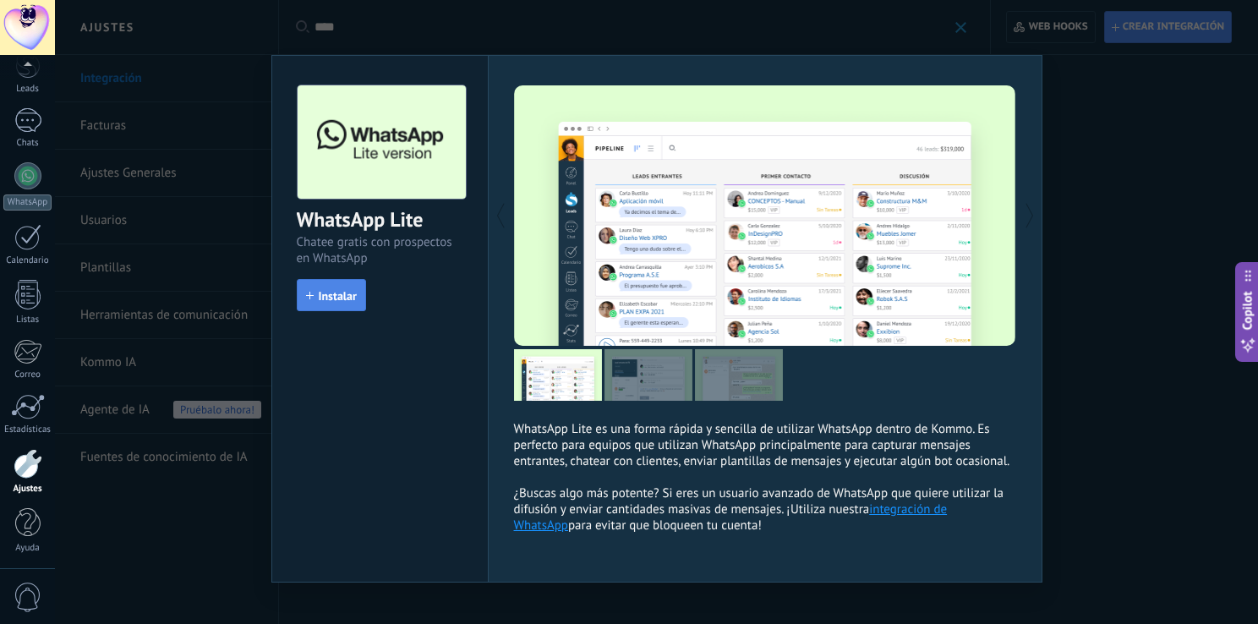
click at [323, 293] on span "Instalar" at bounding box center [338, 296] width 38 height 12
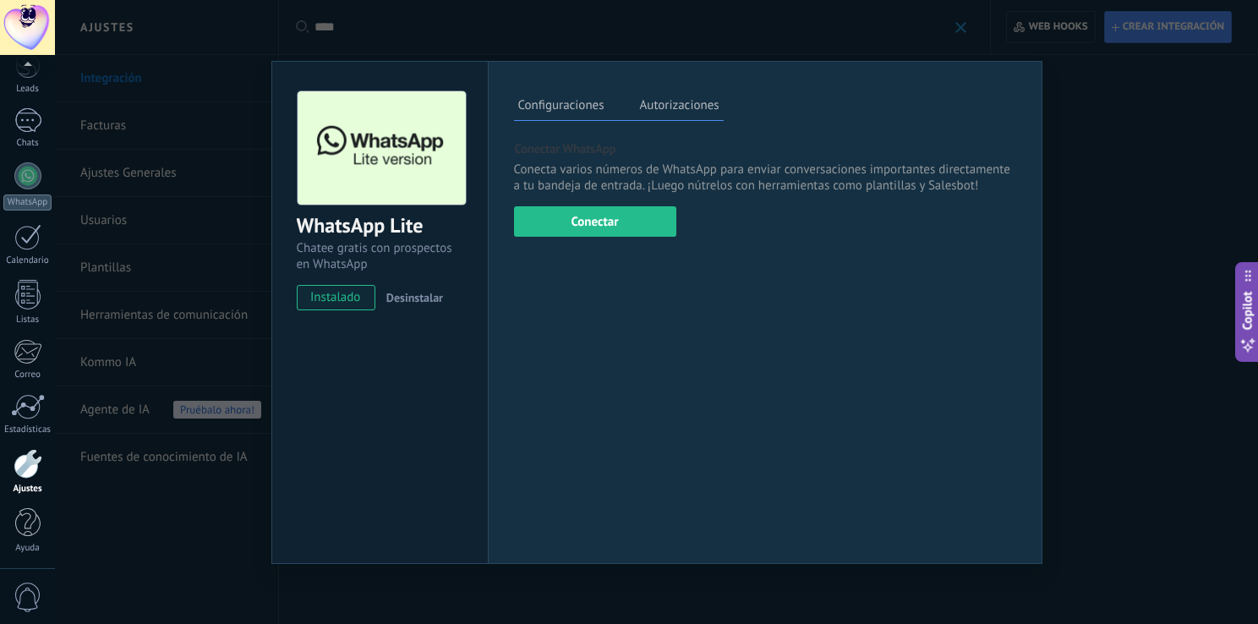
click at [326, 295] on span "instalado" at bounding box center [336, 297] width 77 height 25
click at [613, 228] on button "Conectar" at bounding box center [595, 221] width 162 height 30
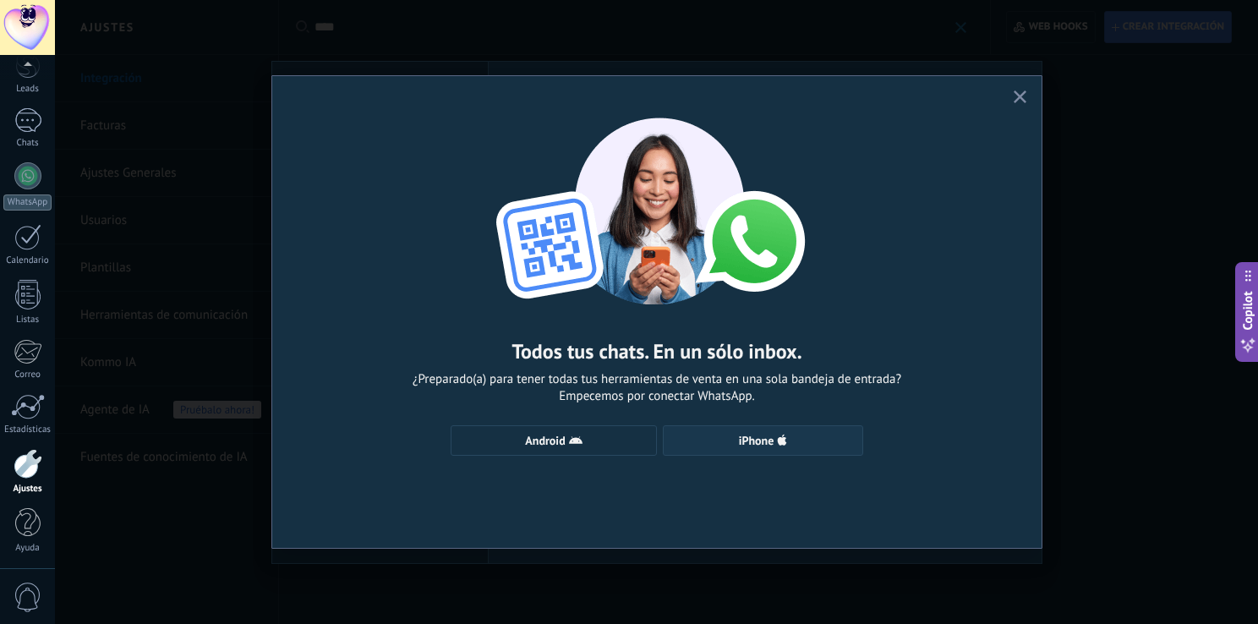
click at [707, 433] on button "iPhone" at bounding box center [763, 440] width 200 height 30
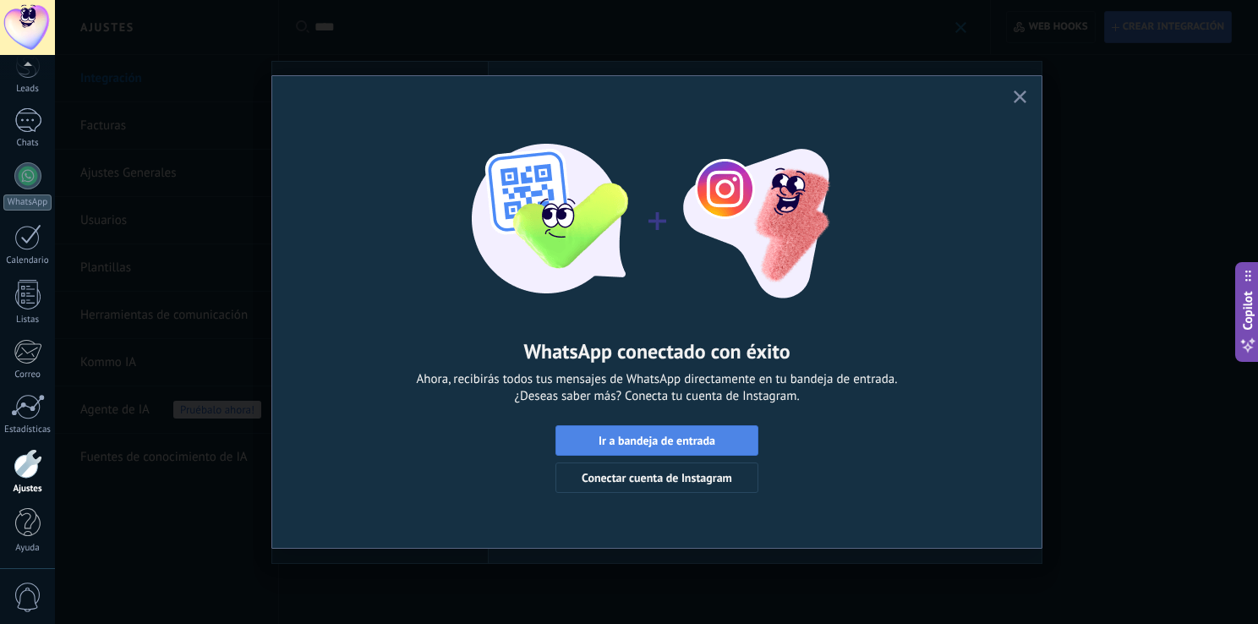
click at [616, 442] on span "Ir a bandeja de entrada" at bounding box center [657, 441] width 117 height 12
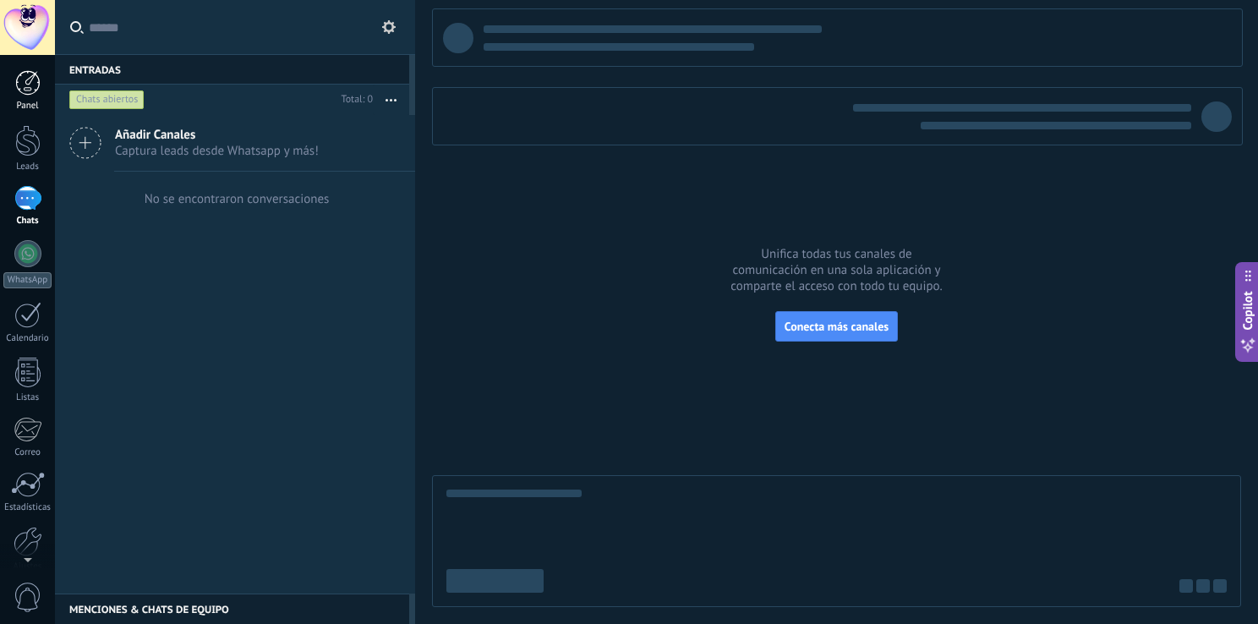
drag, startPoint x: 29, startPoint y: 104, endPoint x: 25, endPoint y: 79, distance: 24.9
click at [25, 79] on div at bounding box center [27, 82] width 25 height 25
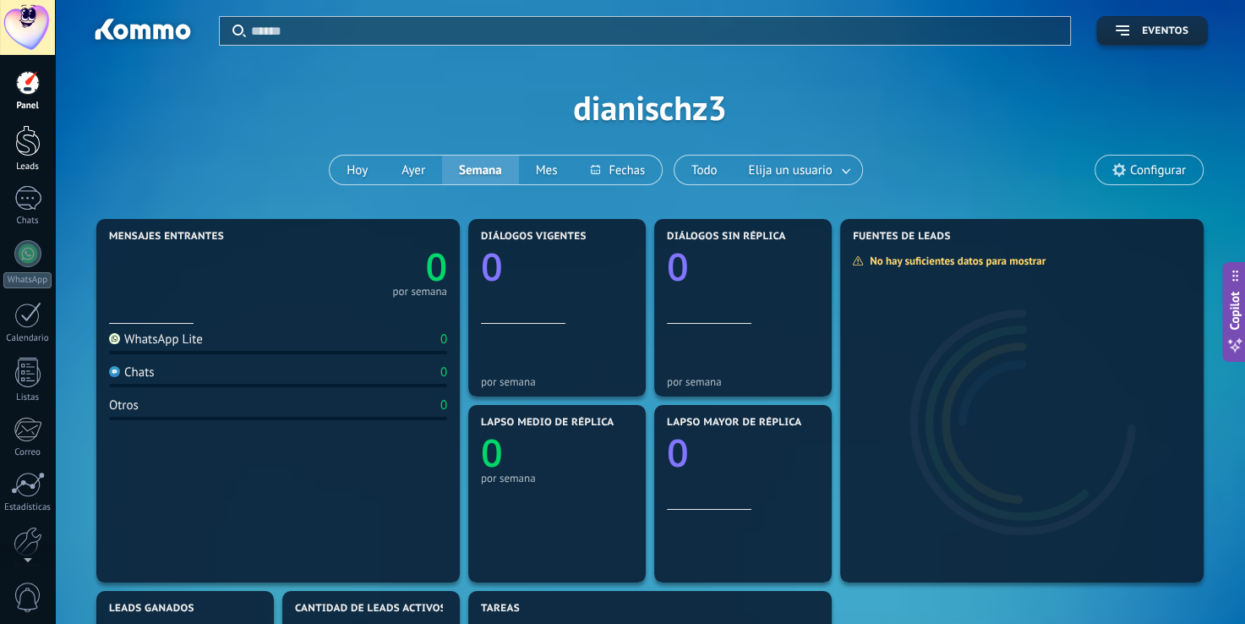
click at [26, 143] on div at bounding box center [27, 140] width 25 height 31
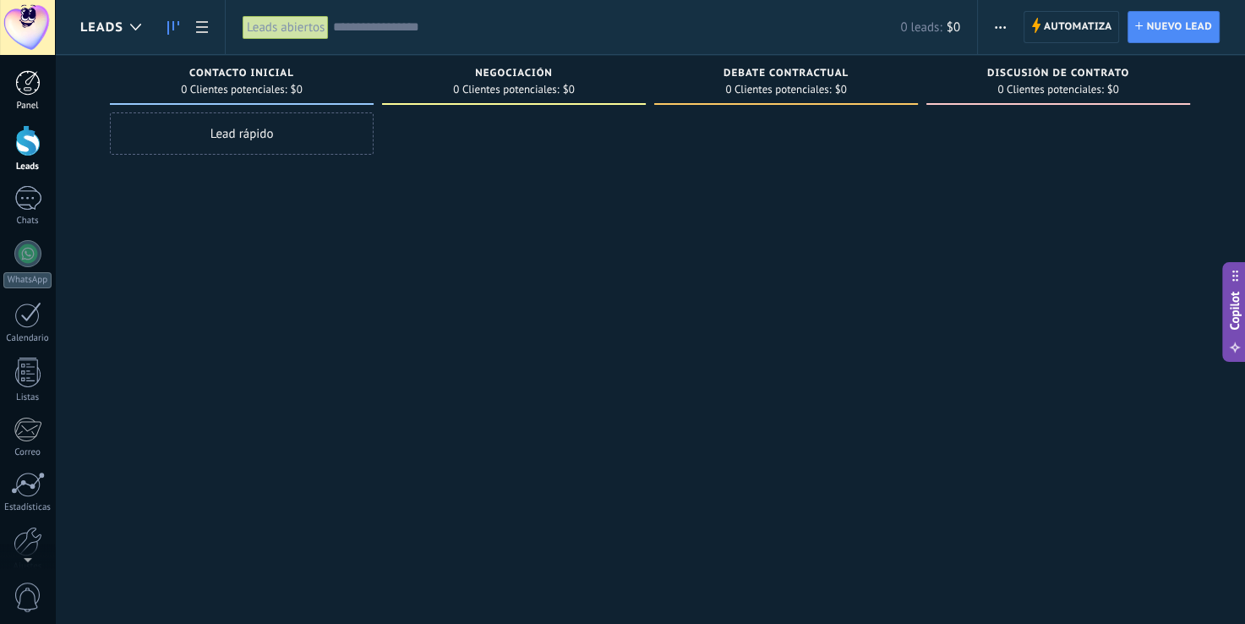
click at [19, 83] on div at bounding box center [27, 82] width 25 height 25
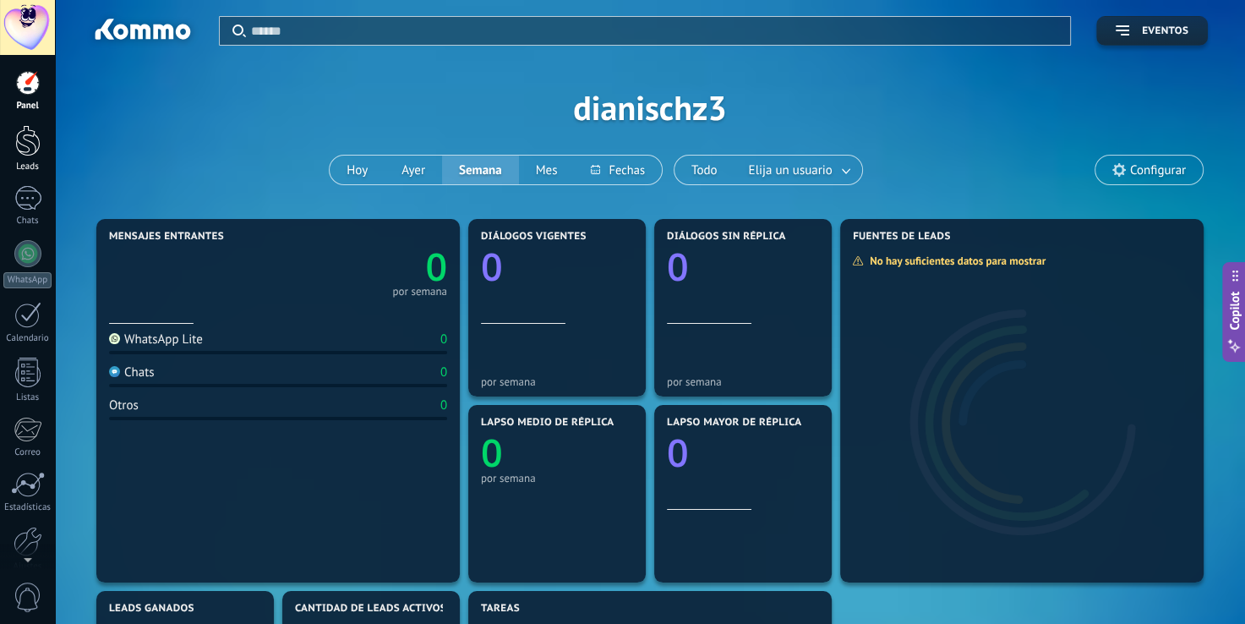
click at [25, 145] on div at bounding box center [27, 140] width 25 height 31
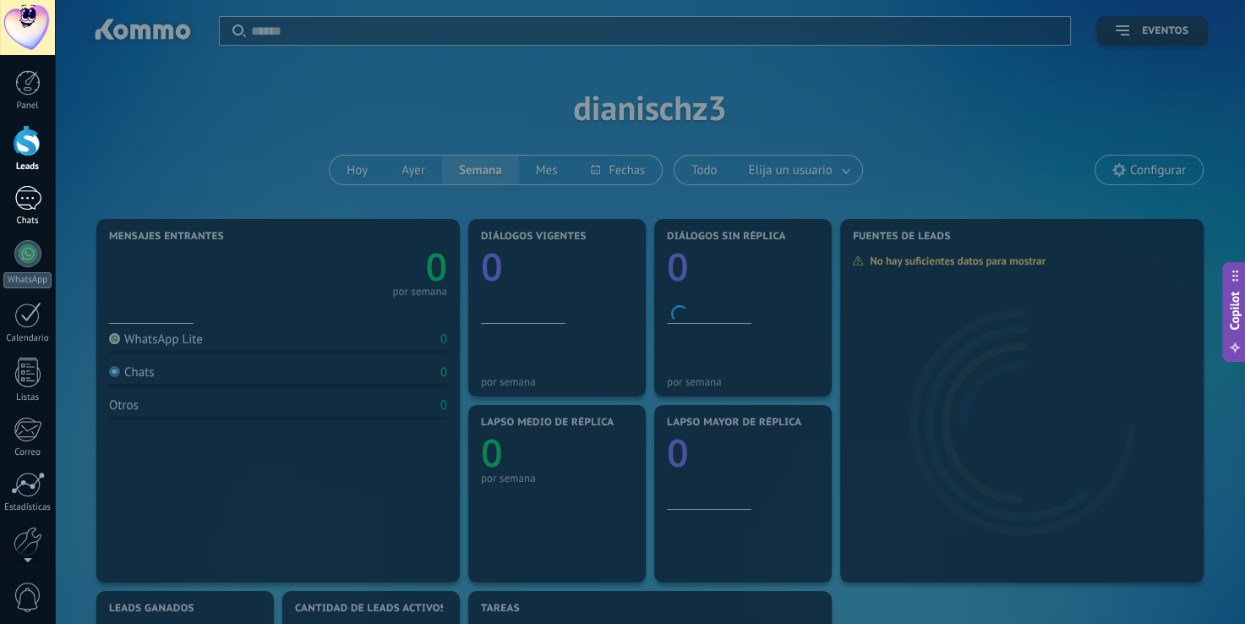
click at [30, 205] on div at bounding box center [27, 198] width 27 height 25
